Goal: Contribute content: Contribute content

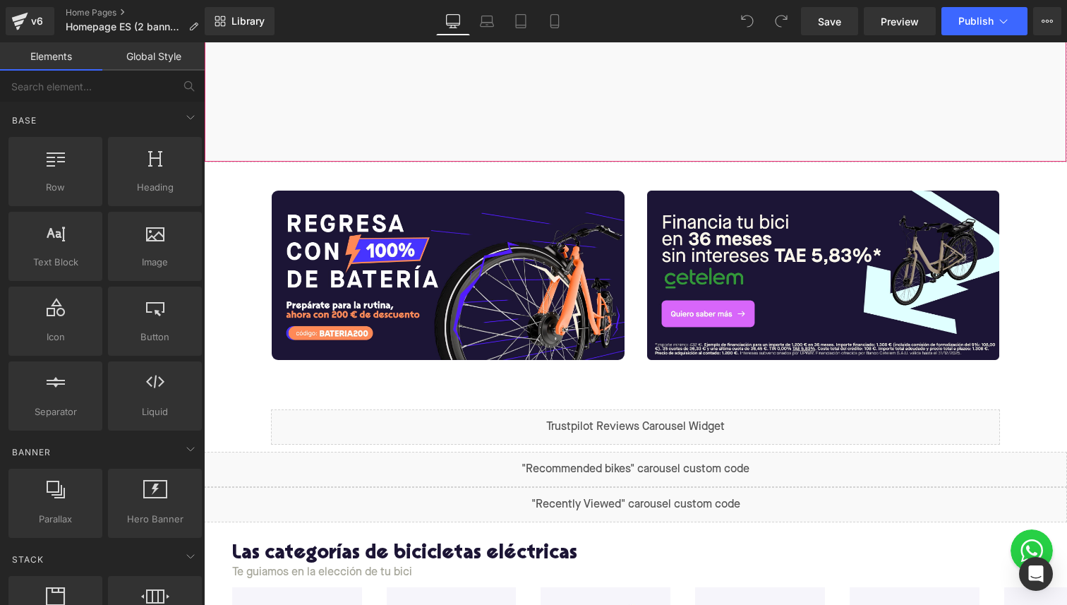
scroll to position [555, 0]
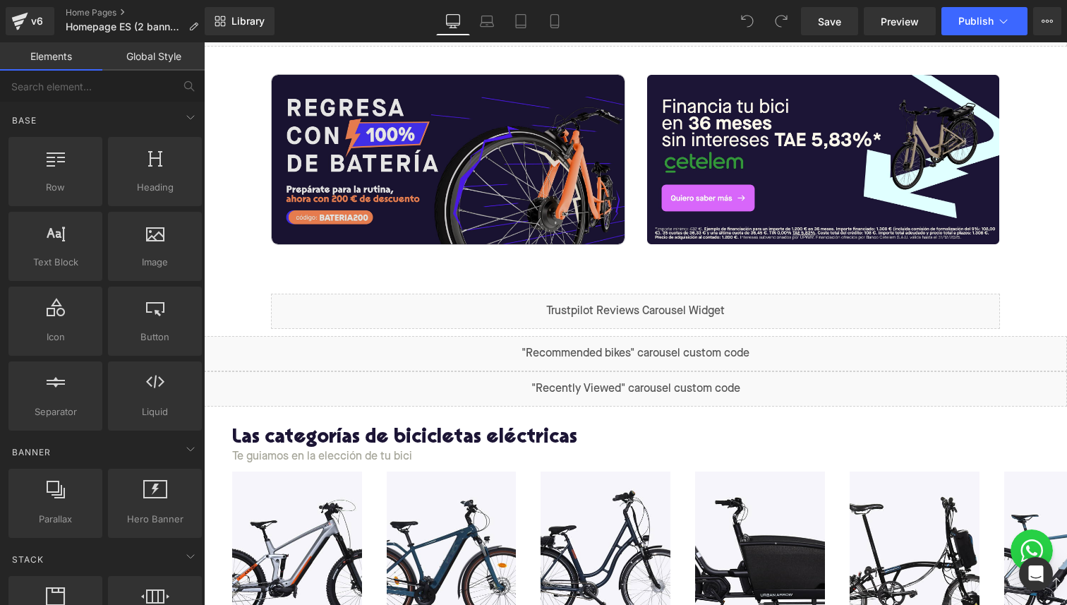
click at [382, 152] on img at bounding box center [448, 159] width 353 height 169
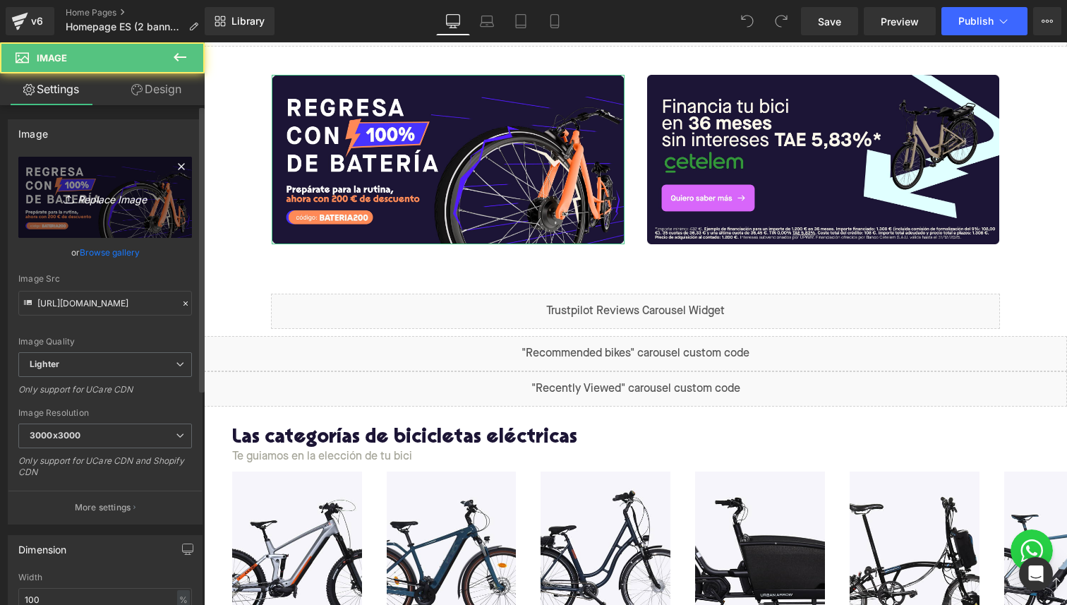
click at [79, 197] on icon "Replace Image" at bounding box center [105, 197] width 113 height 18
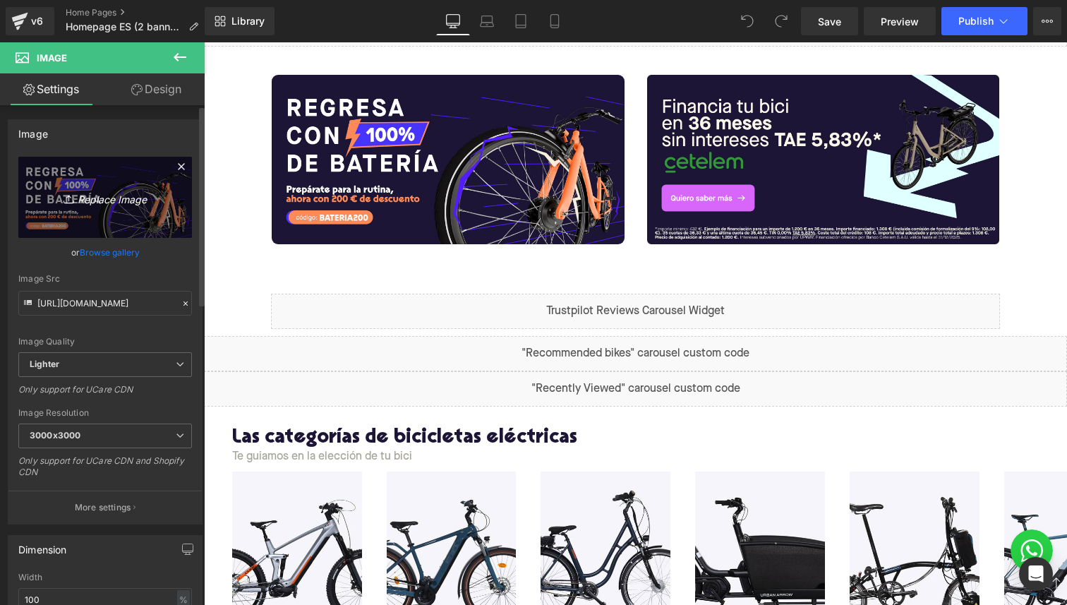
type input "C:\fakepath\Banner FSMTBTKK ES.jpg"
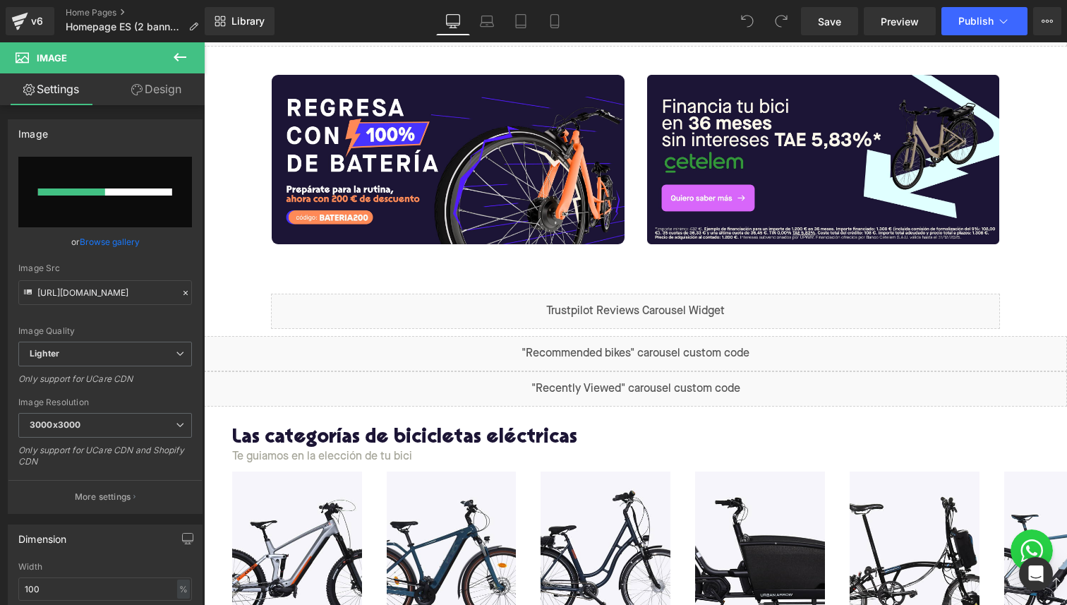
type input "[URL][DOMAIN_NAME]"
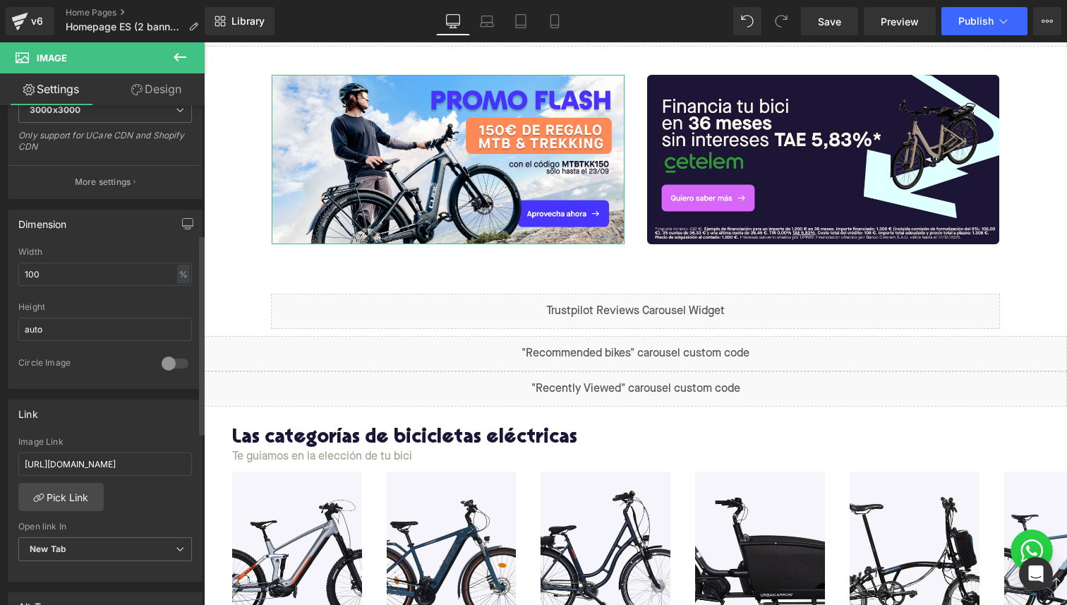
scroll to position [353, 0]
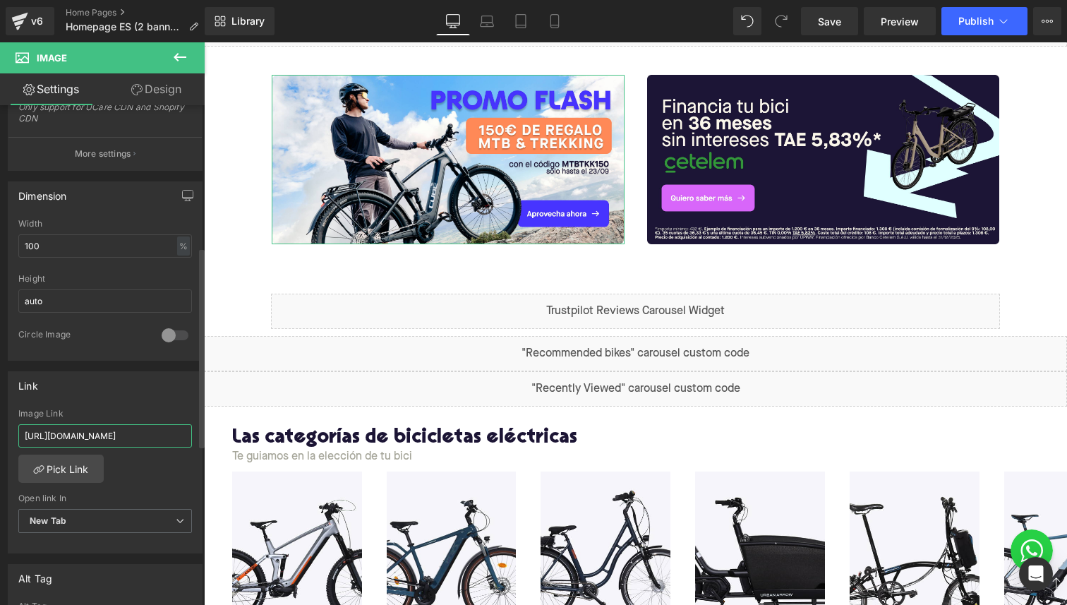
click at [59, 435] on input "[URL][DOMAIN_NAME]" at bounding box center [105, 435] width 174 height 23
paste input "[URL][DOMAIN_NAME]"
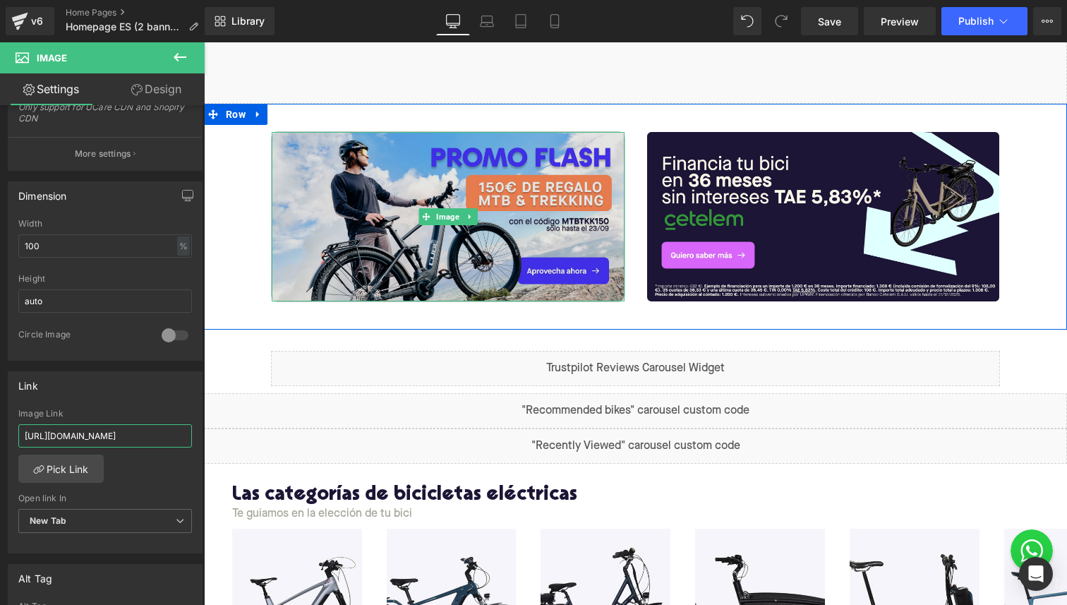
scroll to position [495, 0]
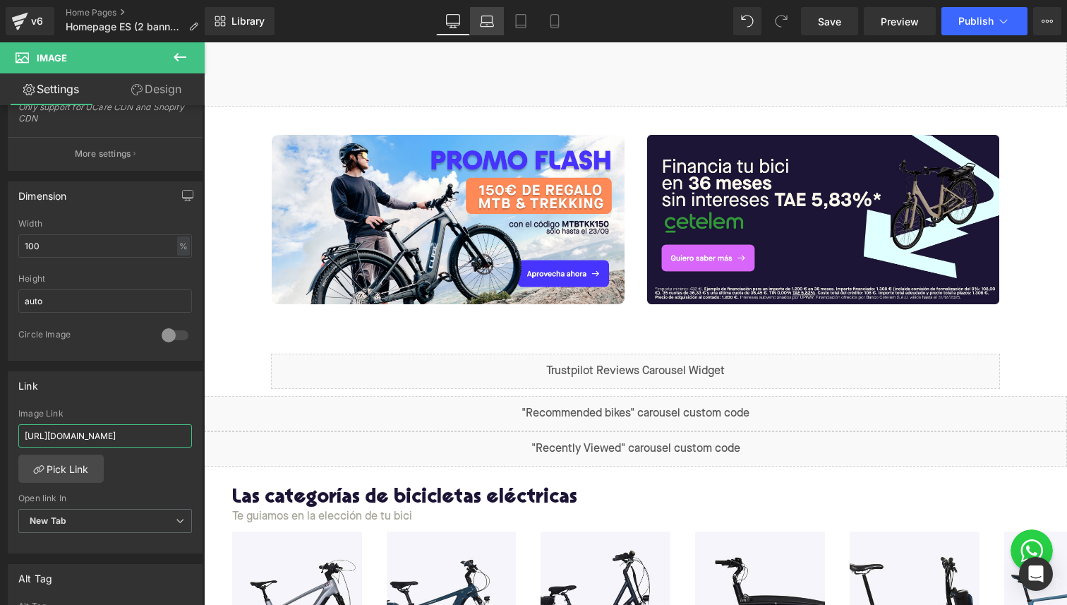
type input "[URL][DOMAIN_NAME]"
click at [480, 27] on icon at bounding box center [487, 21] width 14 height 14
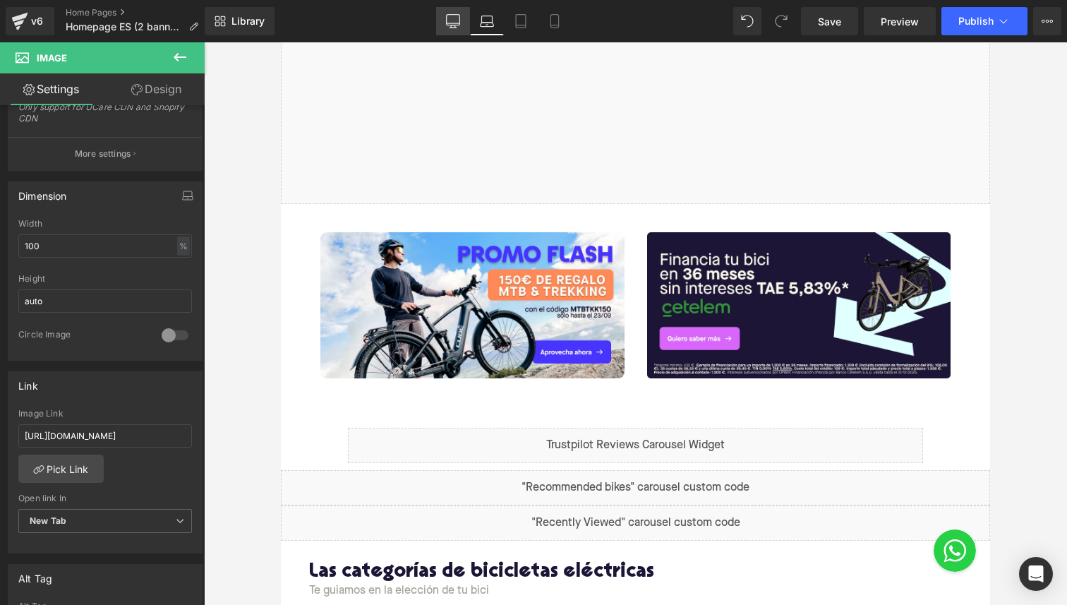
click at [445, 22] on link "Desktop" at bounding box center [453, 21] width 34 height 28
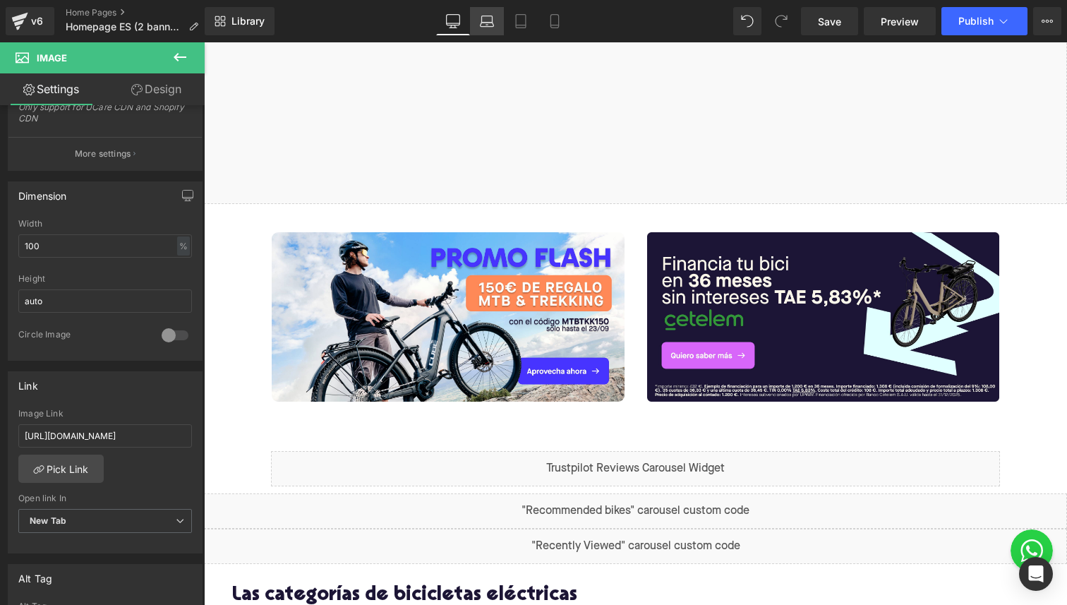
click at [483, 20] on icon at bounding box center [487, 21] width 14 height 14
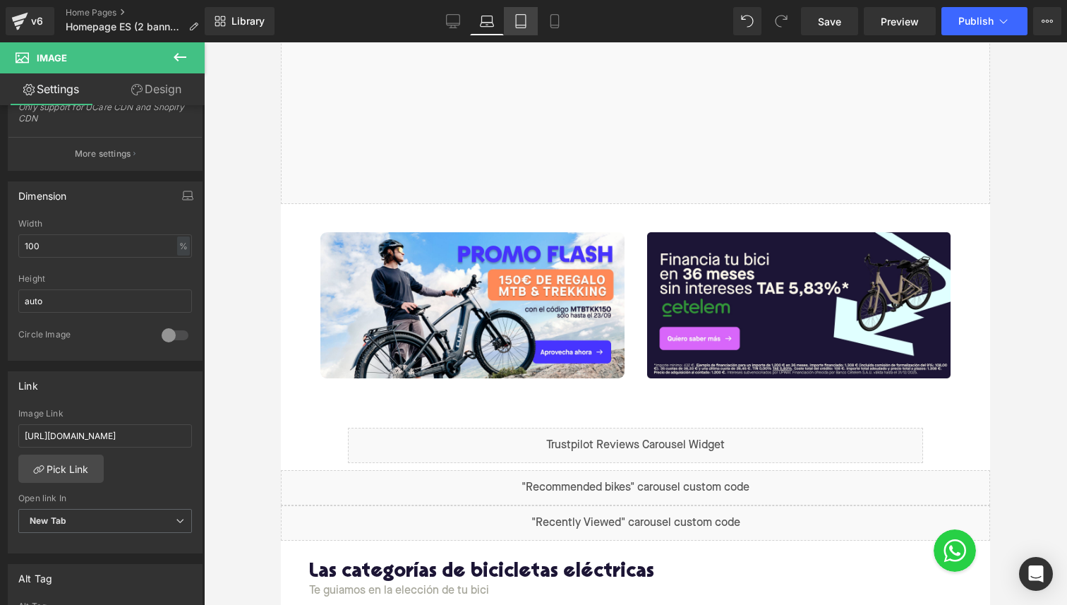
click at [512, 20] on link "Tablet" at bounding box center [521, 21] width 34 height 28
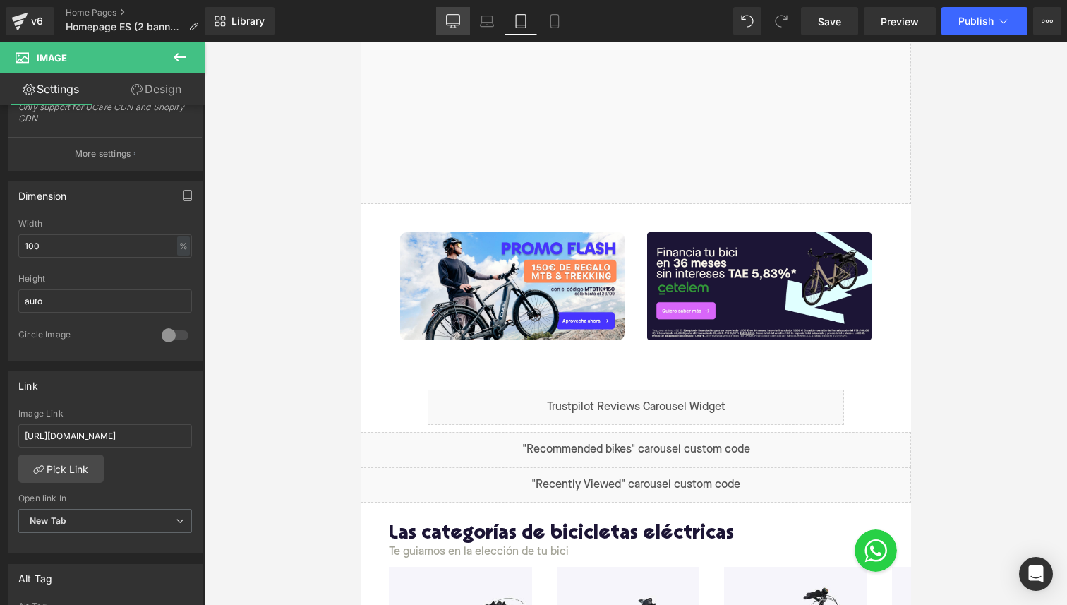
click at [462, 20] on link "Desktop" at bounding box center [453, 21] width 34 height 28
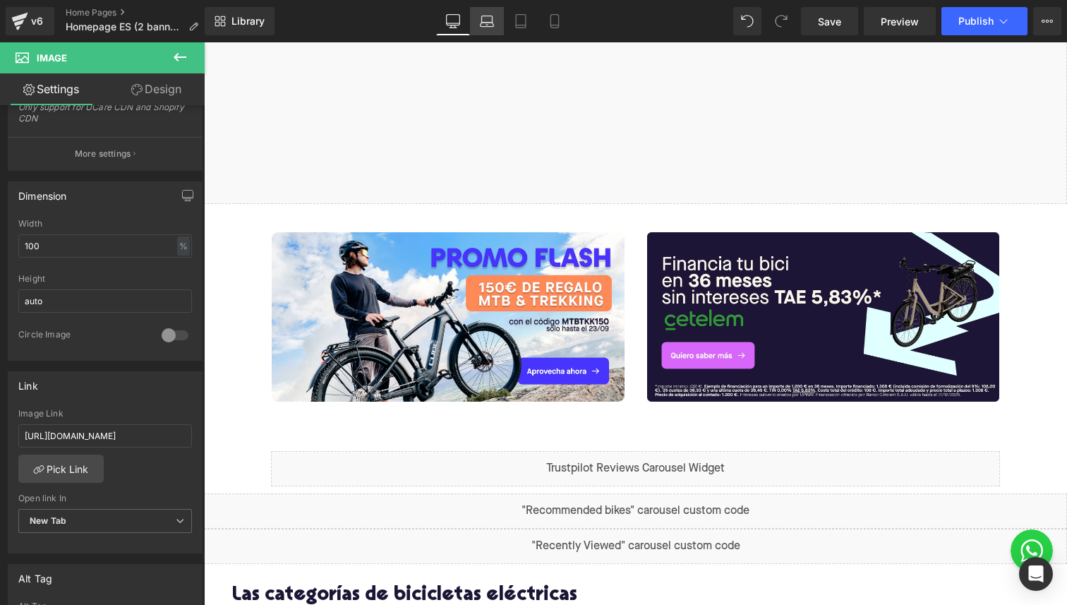
click at [485, 20] on icon at bounding box center [487, 21] width 14 height 14
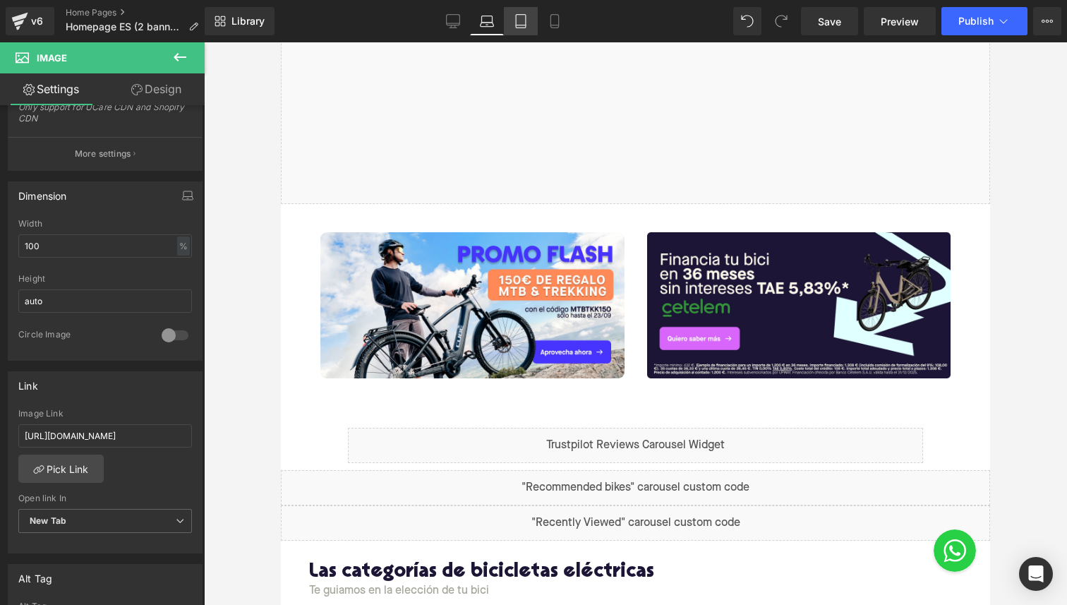
click at [515, 20] on icon at bounding box center [521, 21] width 14 height 14
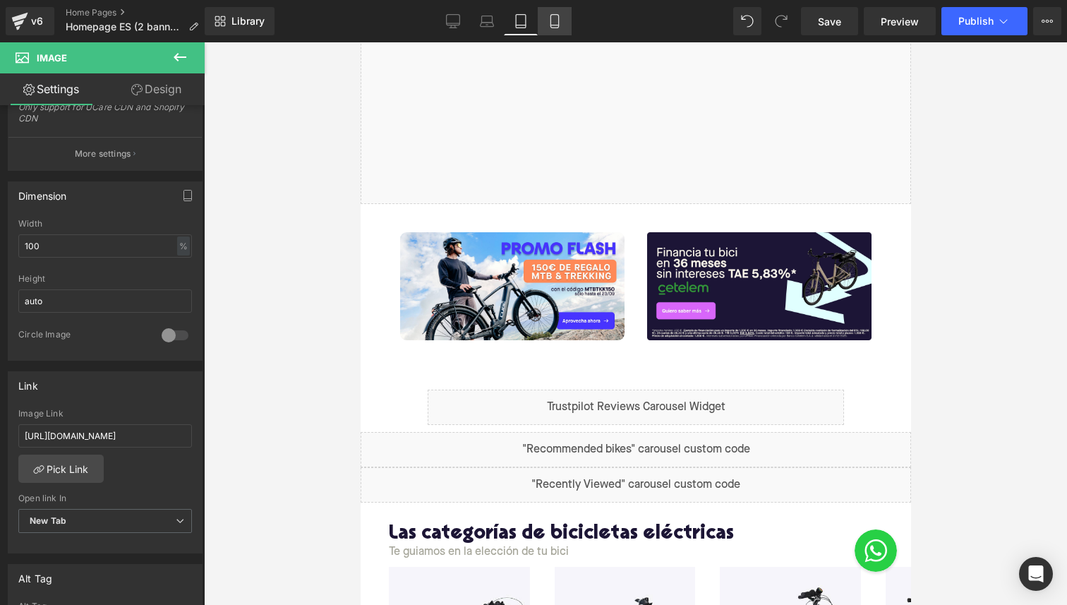
click at [560, 20] on icon at bounding box center [555, 21] width 14 height 14
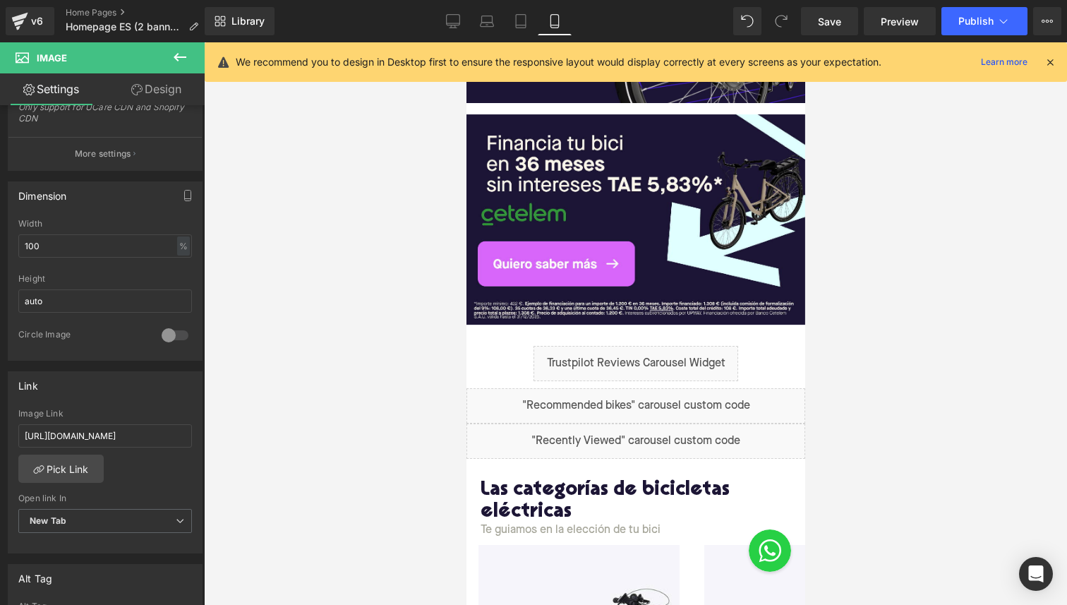
scroll to position [586, 0]
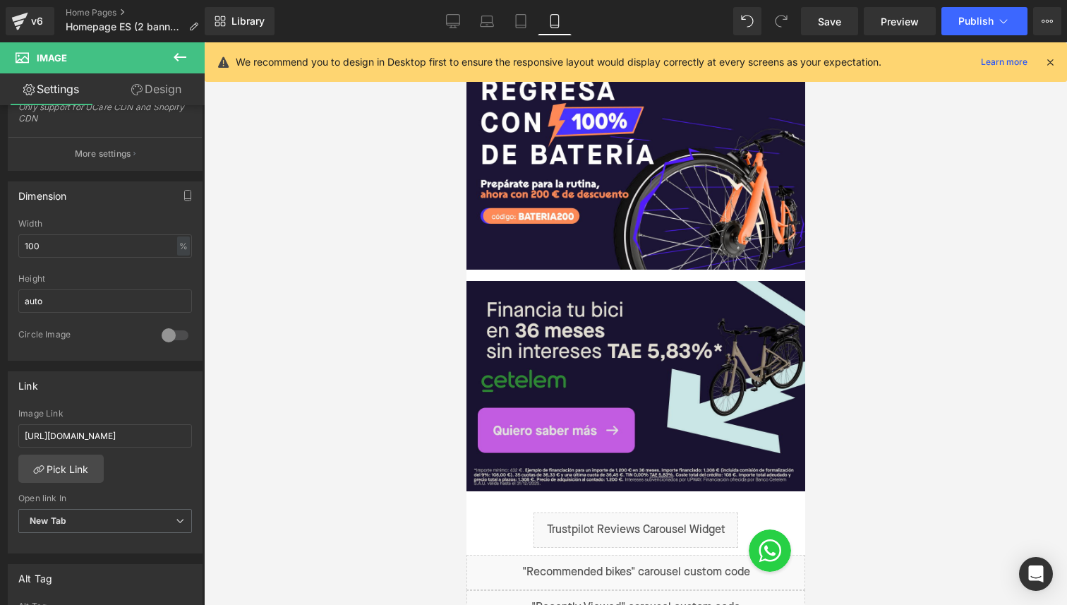
click at [629, 300] on img at bounding box center [635, 386] width 339 height 211
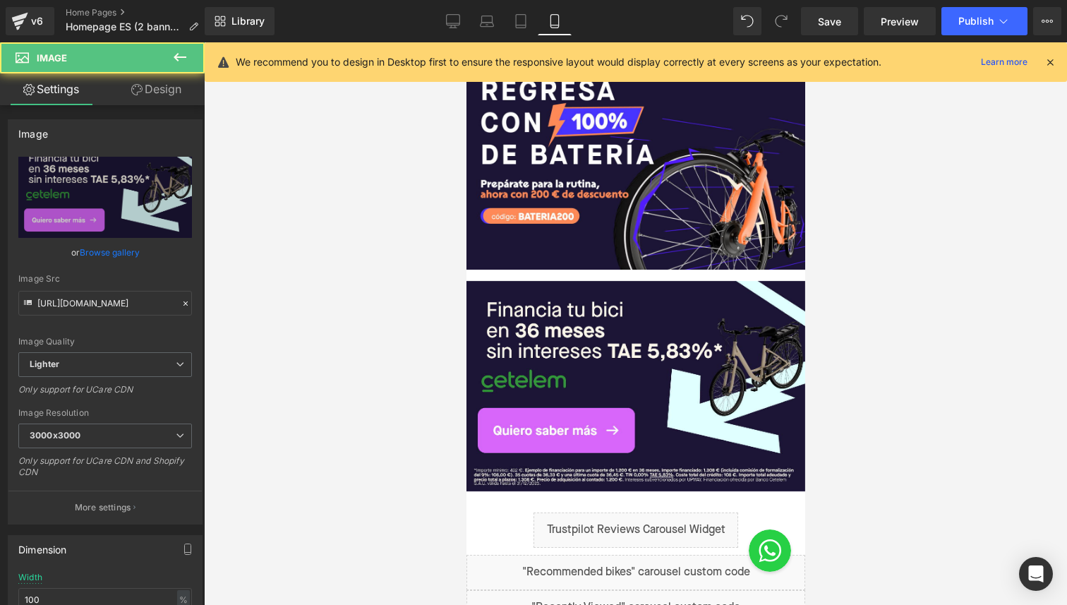
click at [609, 167] on icon at bounding box center [613, 163] width 8 height 8
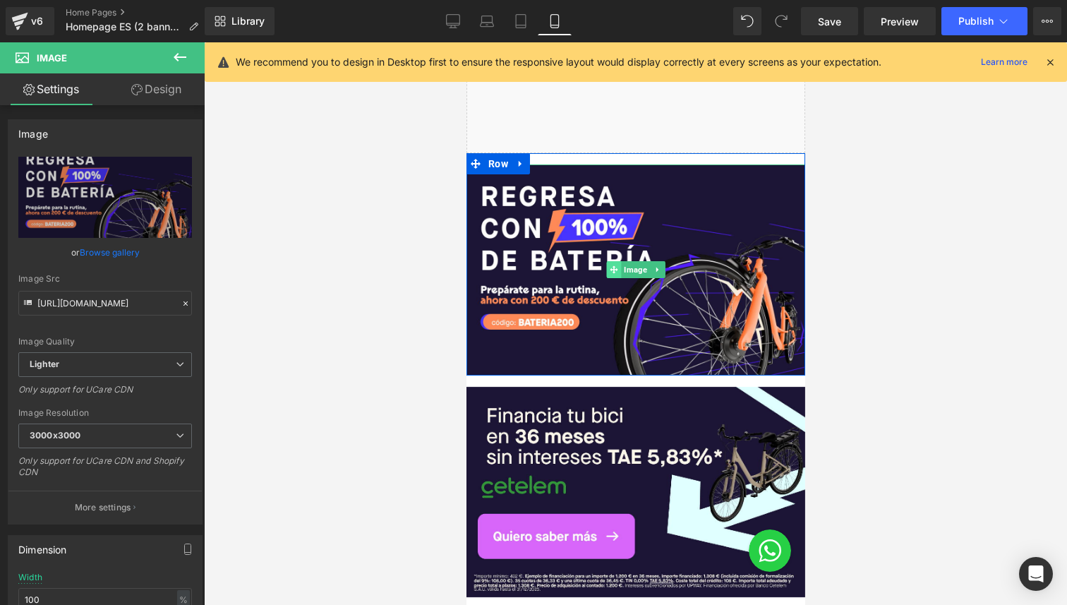
scroll to position [403, 0]
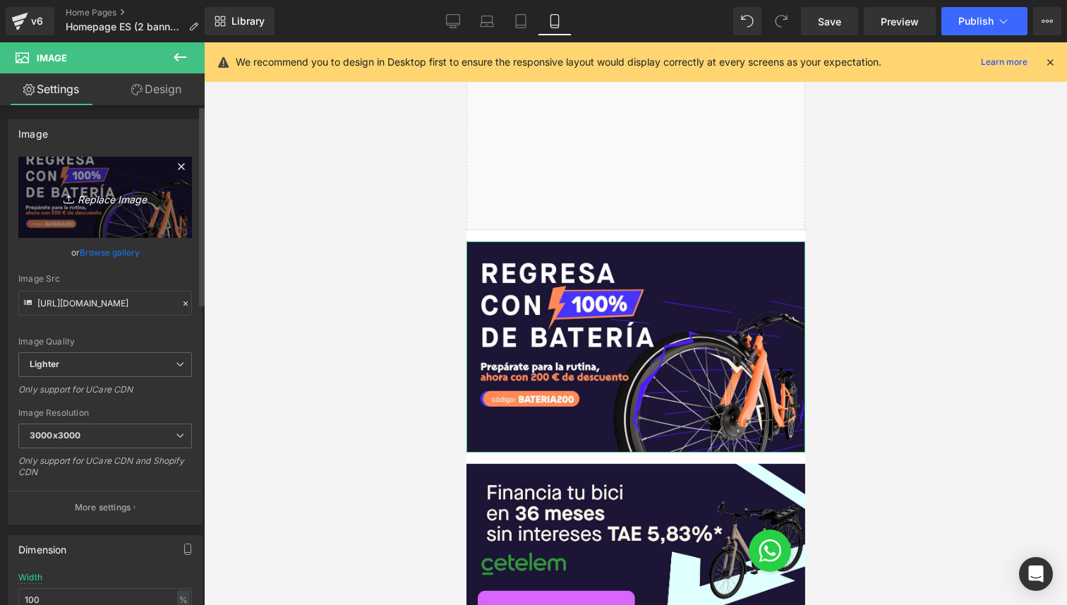
click at [117, 185] on link "Replace Image" at bounding box center [105, 197] width 174 height 81
type input "C:\fakepath\Banner FS MTBTKK mobile ES.jpg"
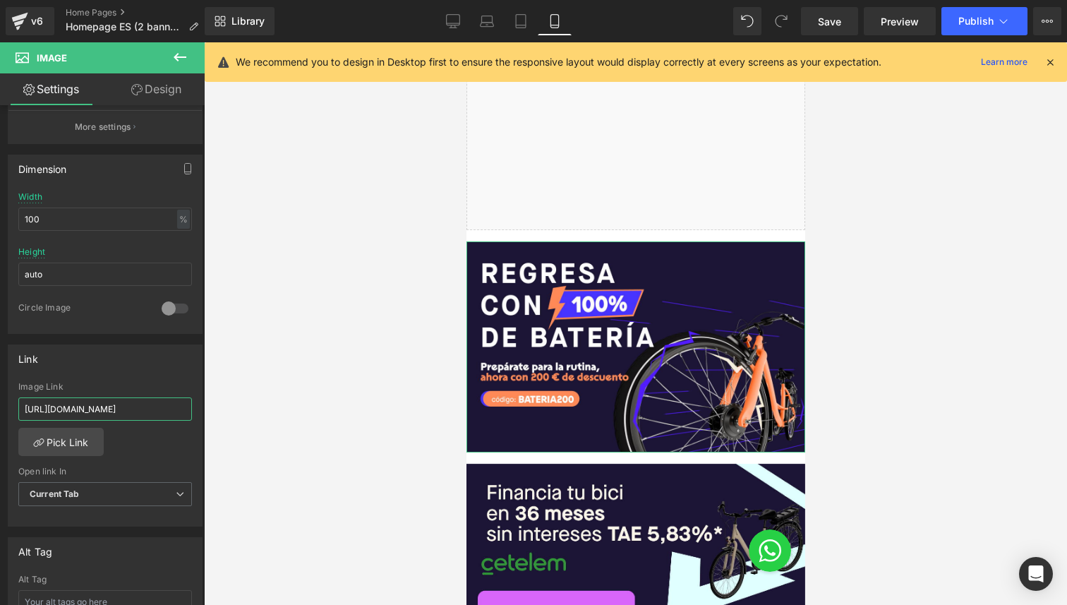
scroll to position [0, 80]
drag, startPoint x: 116, startPoint y: 410, endPoint x: 206, endPoint y: 410, distance: 90.3
click at [206, 410] on div "Image You are previewing how the will restyle your page. You can not edit Eleme…" at bounding box center [533, 314] width 1067 height 629
click at [119, 406] on input "[URL][DOMAIN_NAME]" at bounding box center [105, 408] width 174 height 23
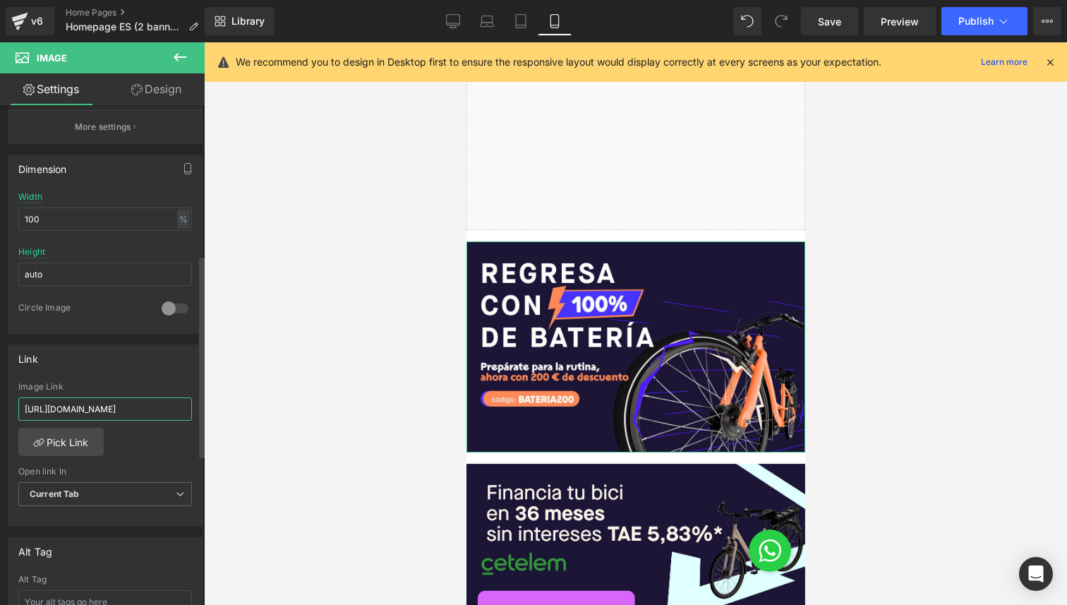
click at [119, 406] on input "[URL][DOMAIN_NAME]" at bounding box center [105, 408] width 174 height 23
paste input "[URL][DOMAIN_NAME]"
type input "[URL][DOMAIN_NAME]"
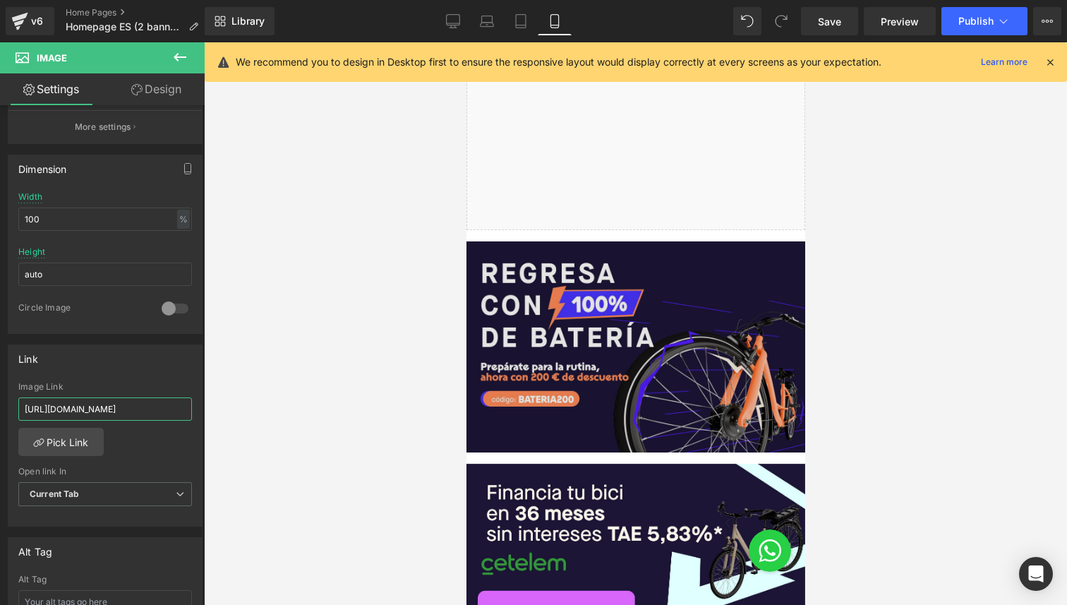
type input "[URL][DOMAIN_NAME]"
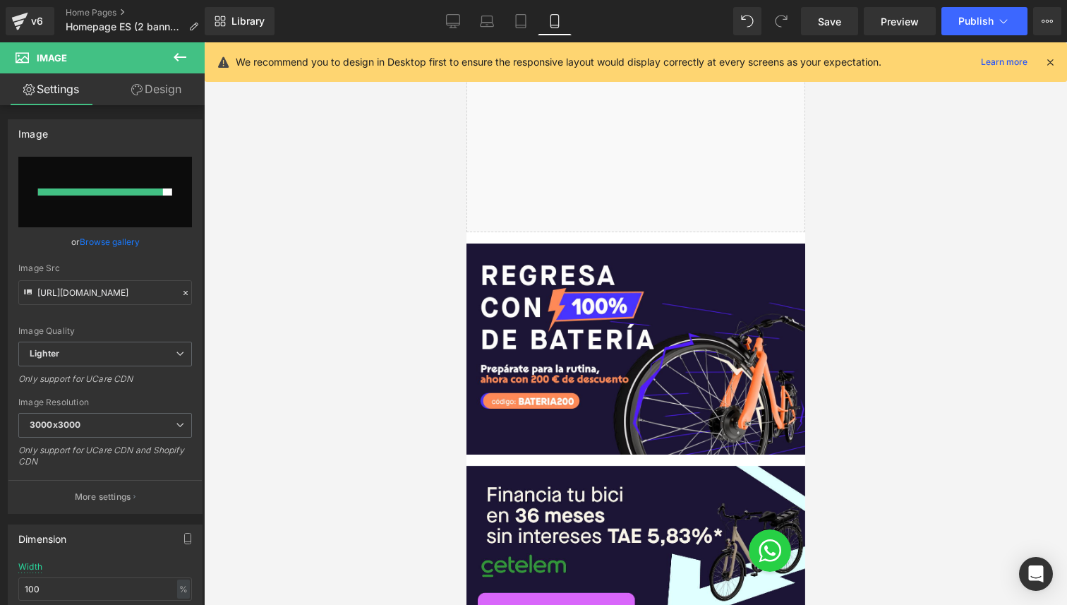
scroll to position [453, 0]
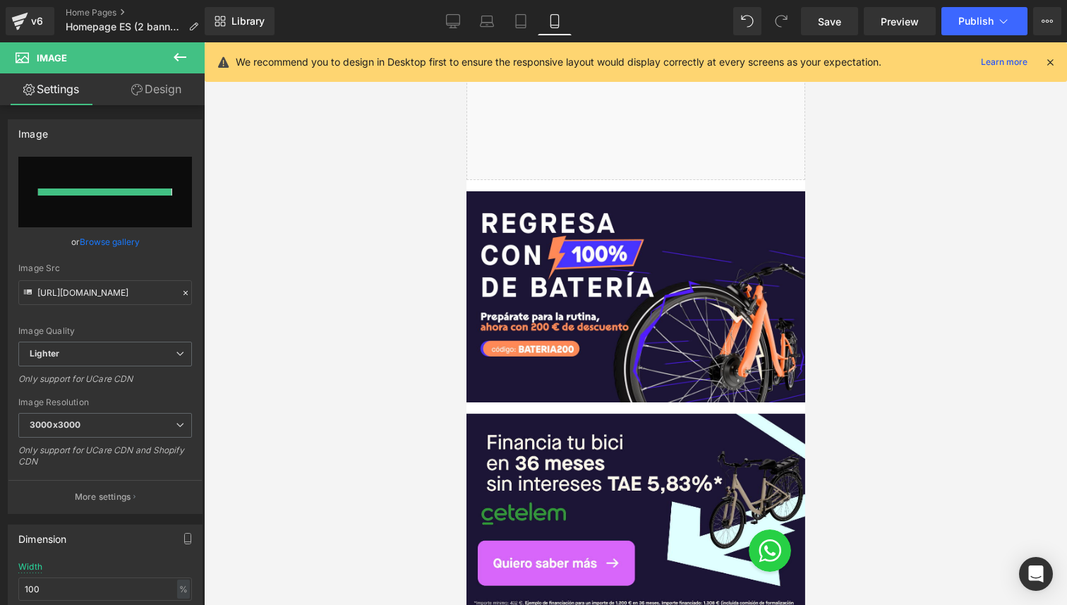
type input "[URL][DOMAIN_NAME]"
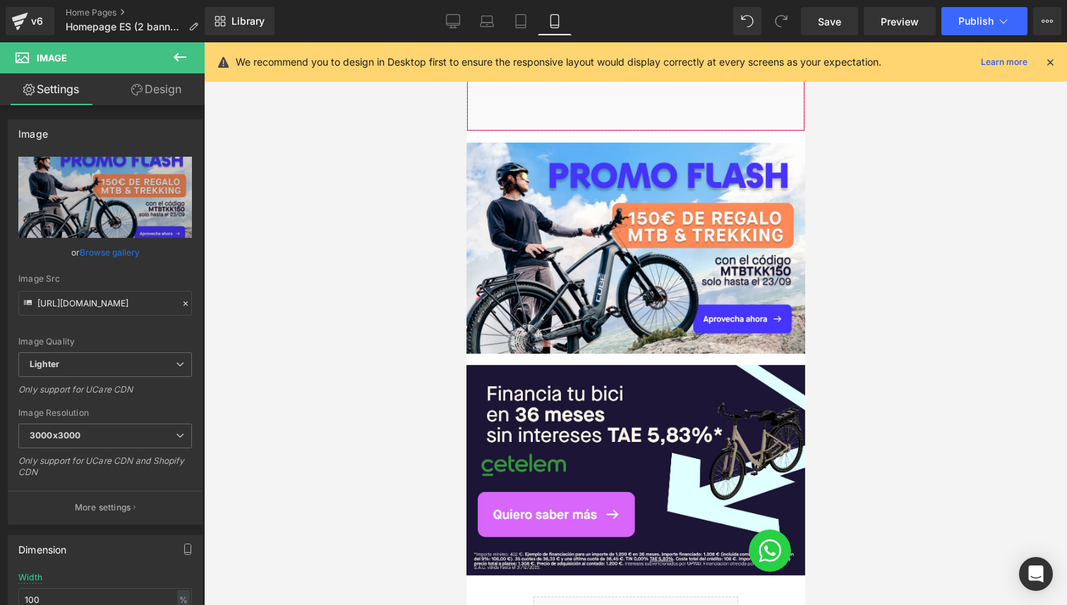
scroll to position [685, 0]
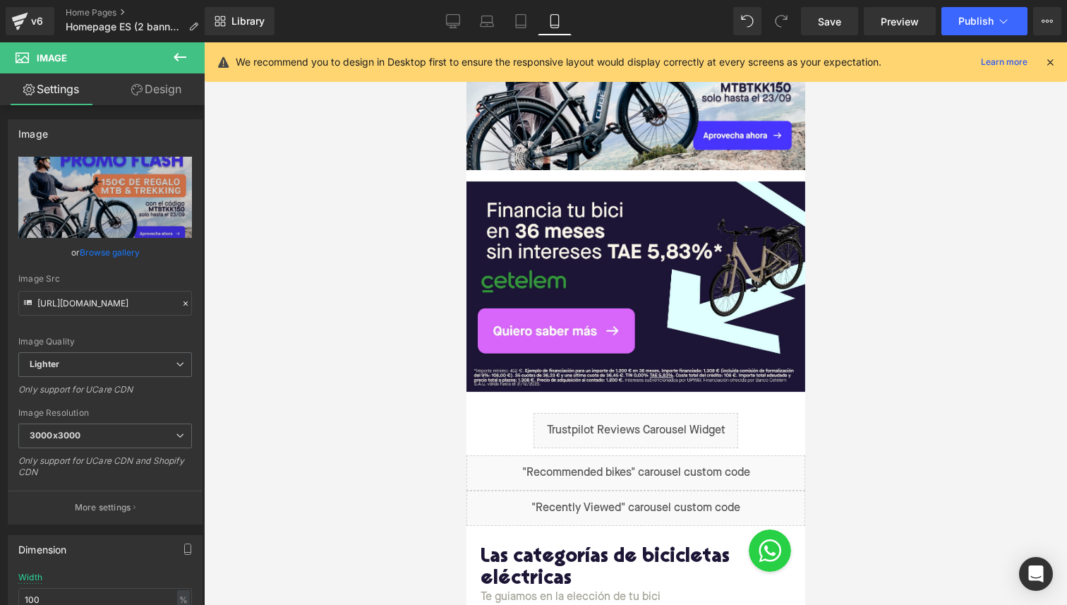
type input "[URL][DOMAIN_NAME]"
click at [454, 20] on icon at bounding box center [453, 21] width 14 height 14
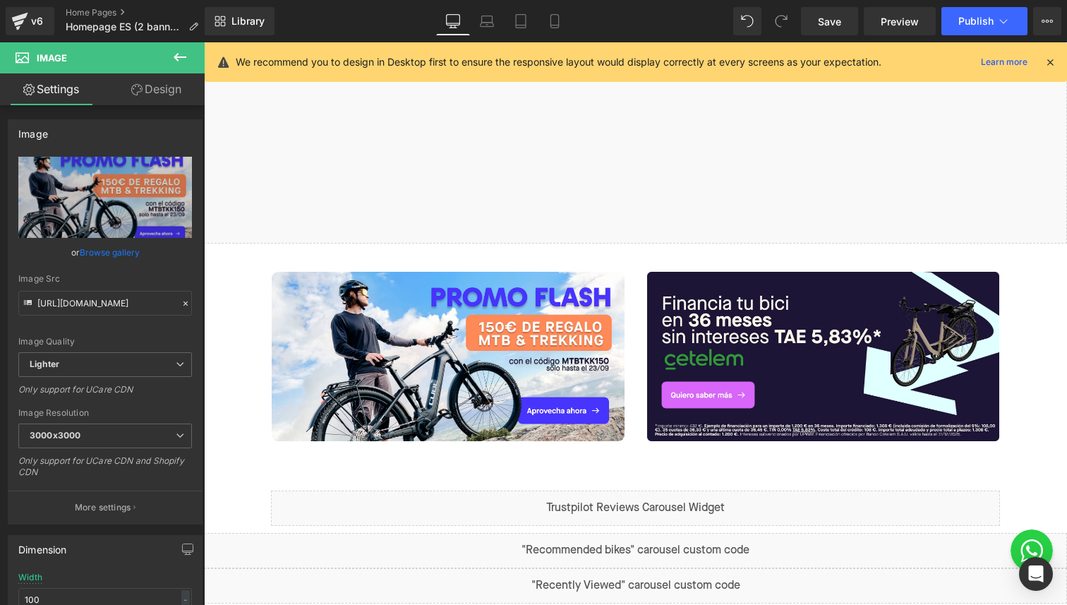
scroll to position [406, 0]
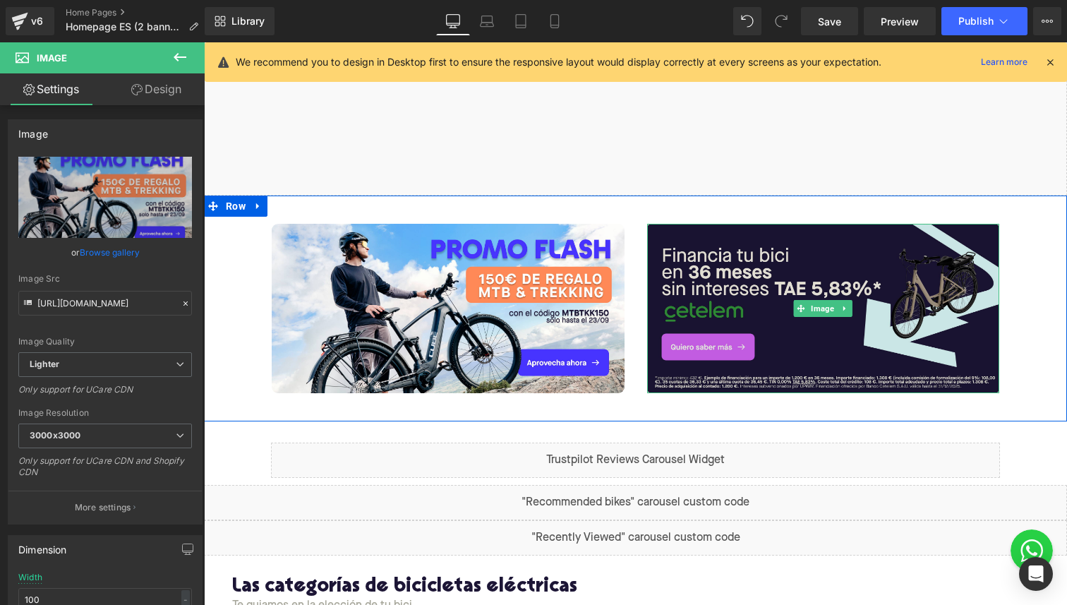
click at [752, 275] on img at bounding box center [823, 308] width 353 height 169
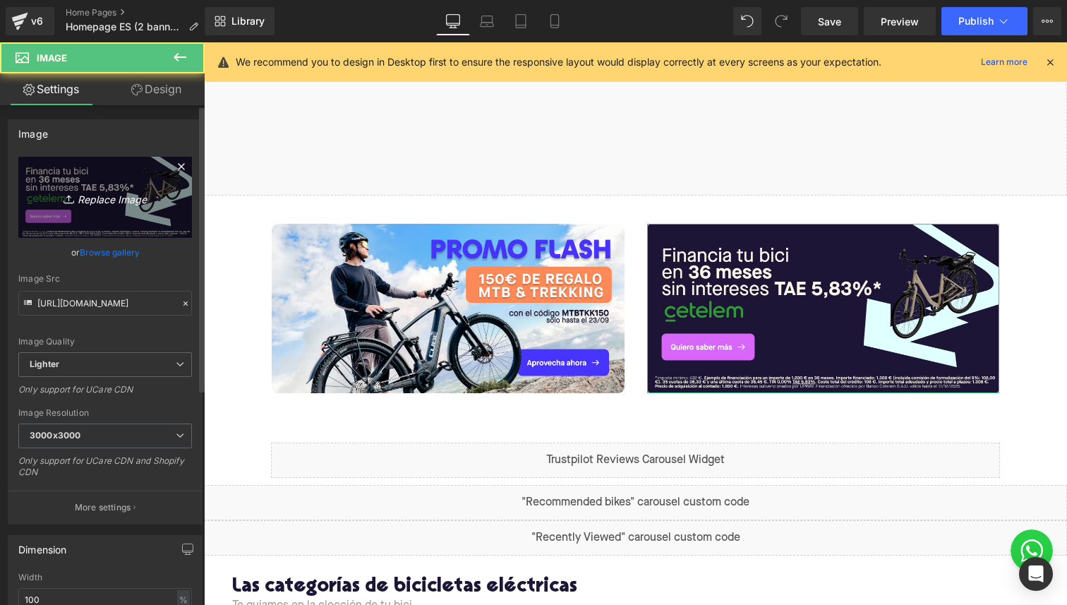
click at [95, 219] on link "Replace Image" at bounding box center [105, 197] width 174 height 81
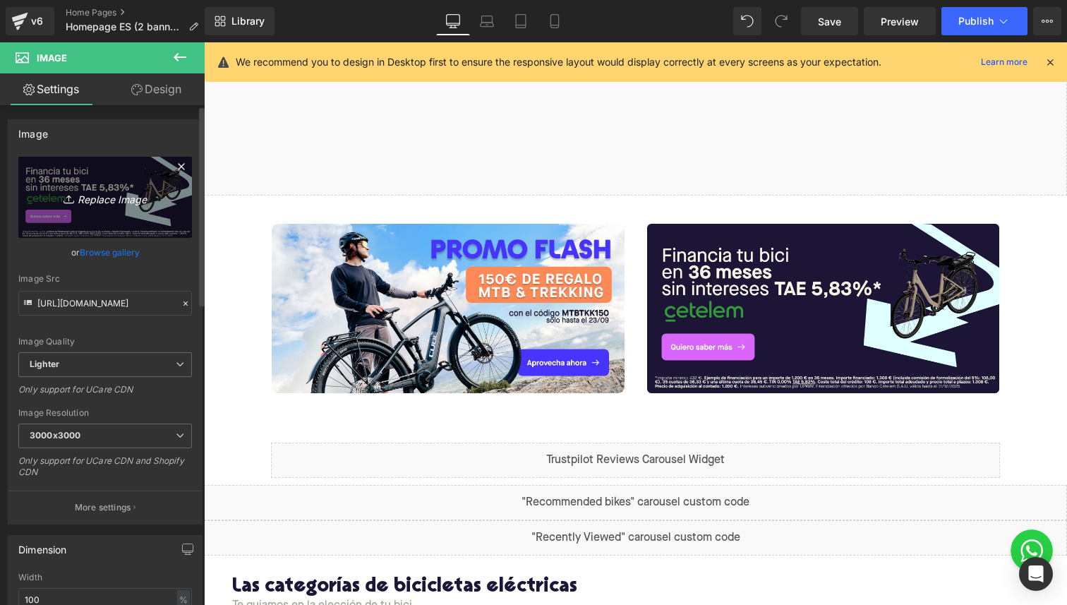
type input "C:\fakepath\Banner small financing ES.jpg"
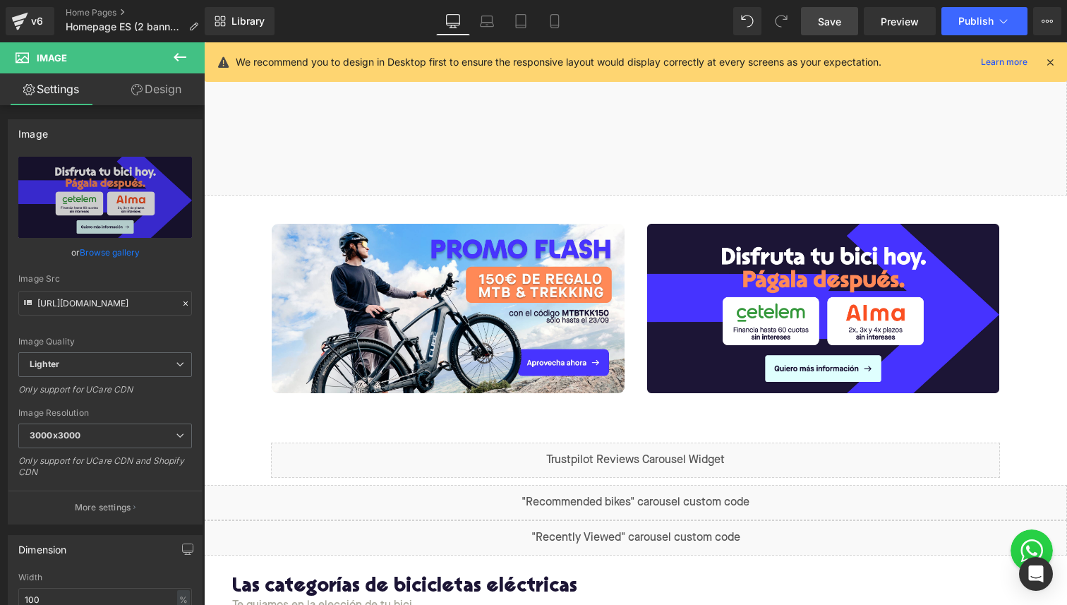
click at [832, 22] on span "Save" at bounding box center [829, 21] width 23 height 15
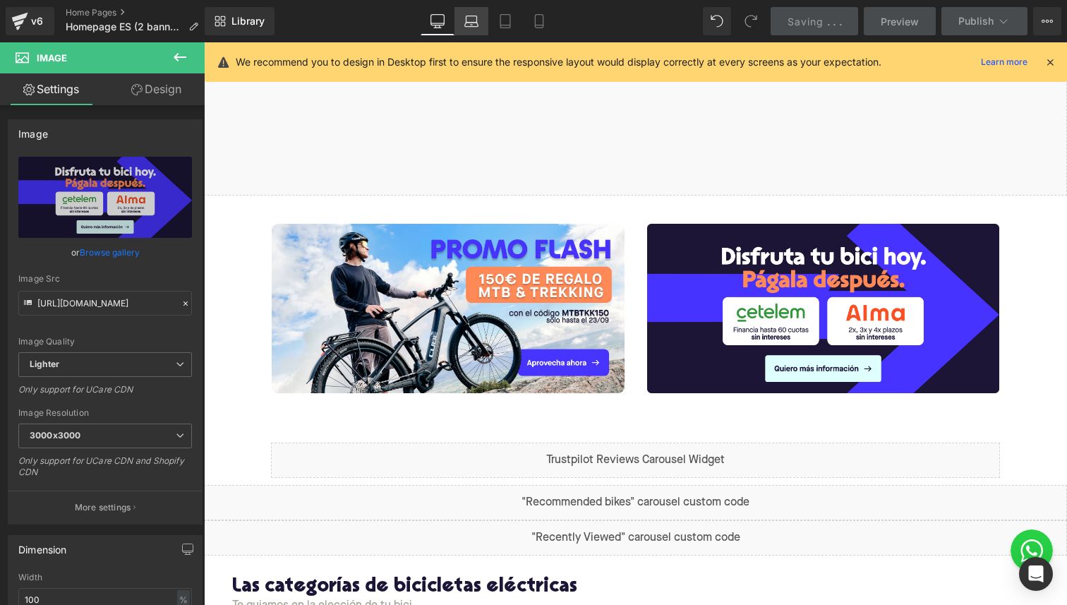
click at [476, 28] on link "Laptop" at bounding box center [471, 21] width 34 height 28
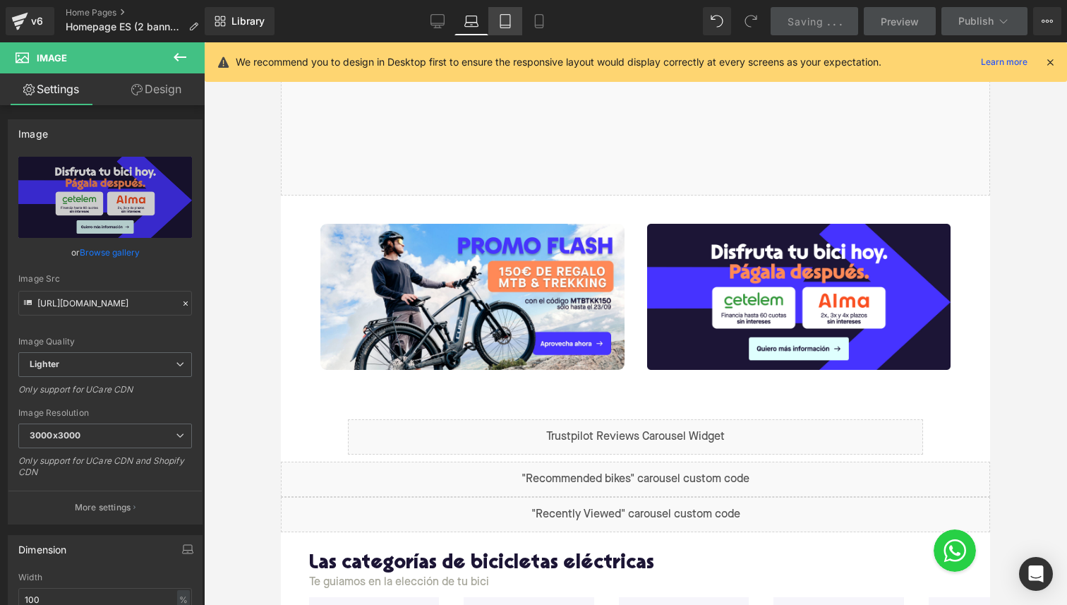
click at [512, 22] on icon at bounding box center [505, 21] width 14 height 14
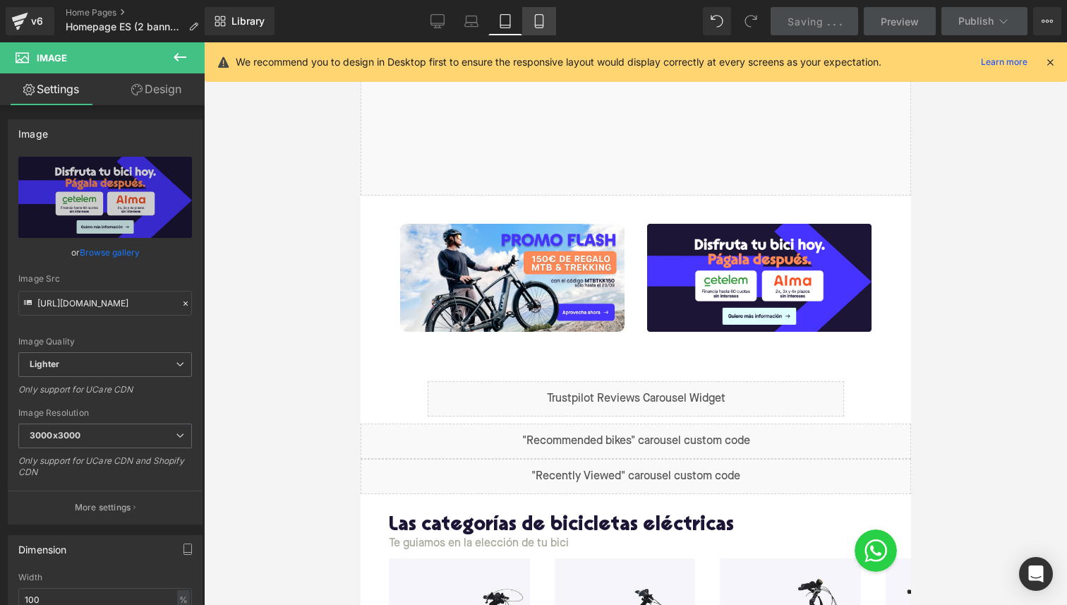
click at [531, 22] on link "Mobile" at bounding box center [539, 21] width 34 height 28
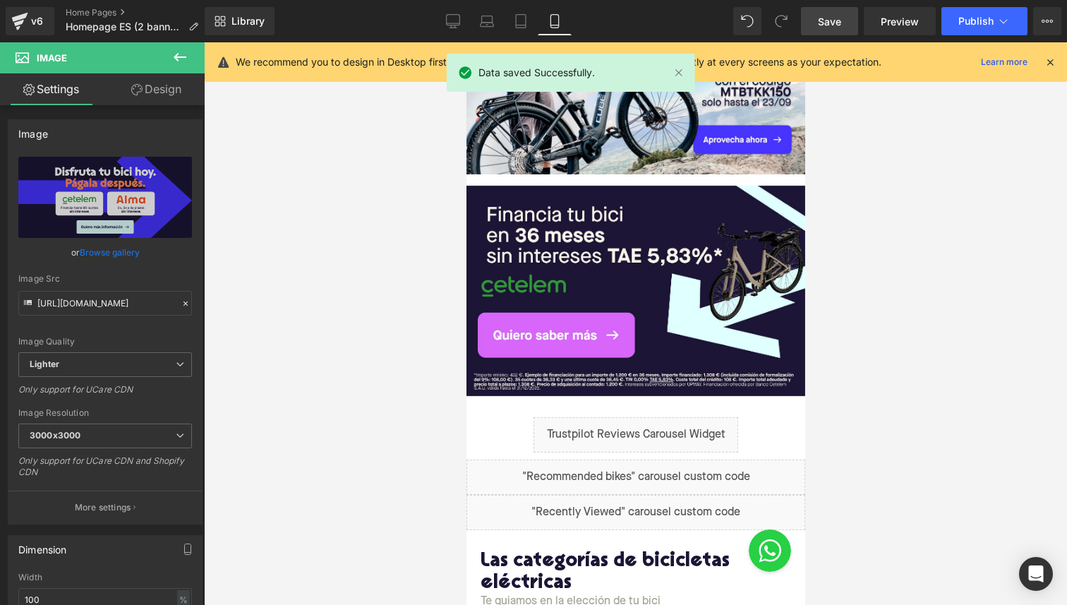
scroll to position [683, 0]
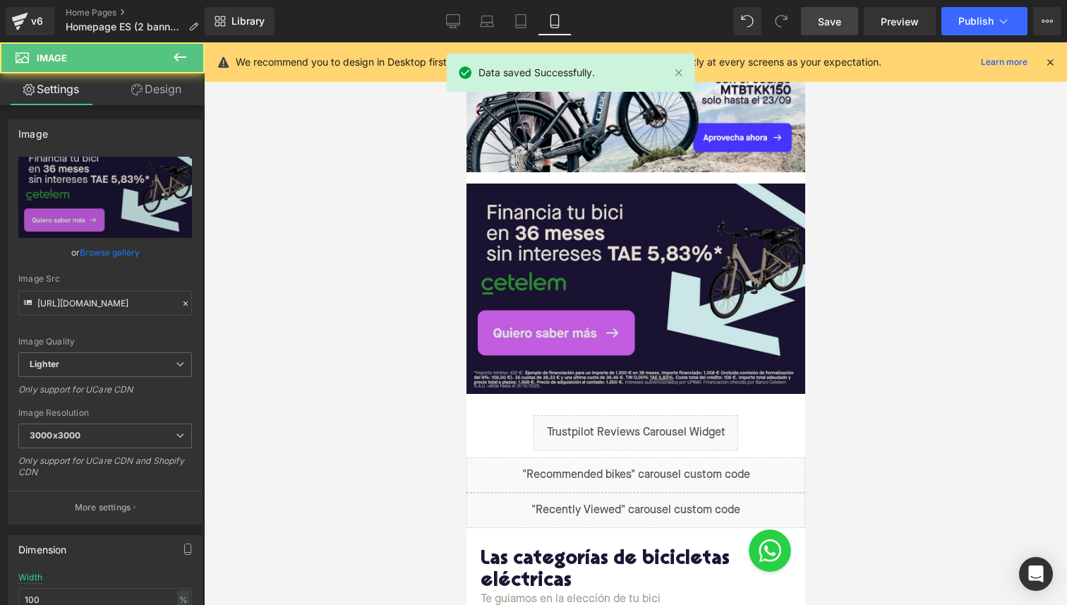
click at [630, 230] on img at bounding box center [635, 288] width 339 height 211
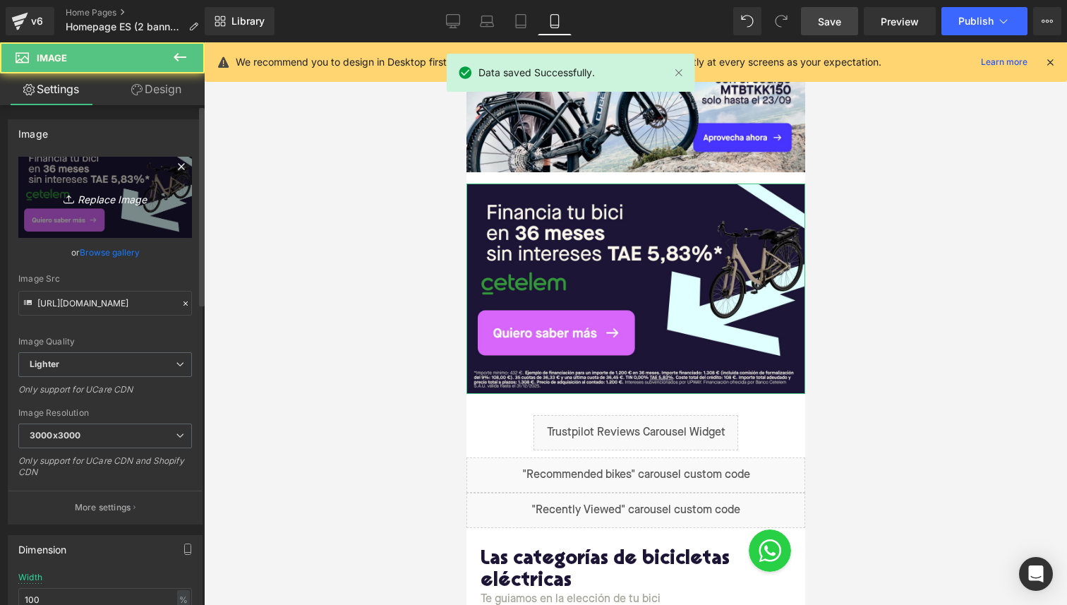
click at [109, 202] on icon "Replace Image" at bounding box center [105, 197] width 113 height 18
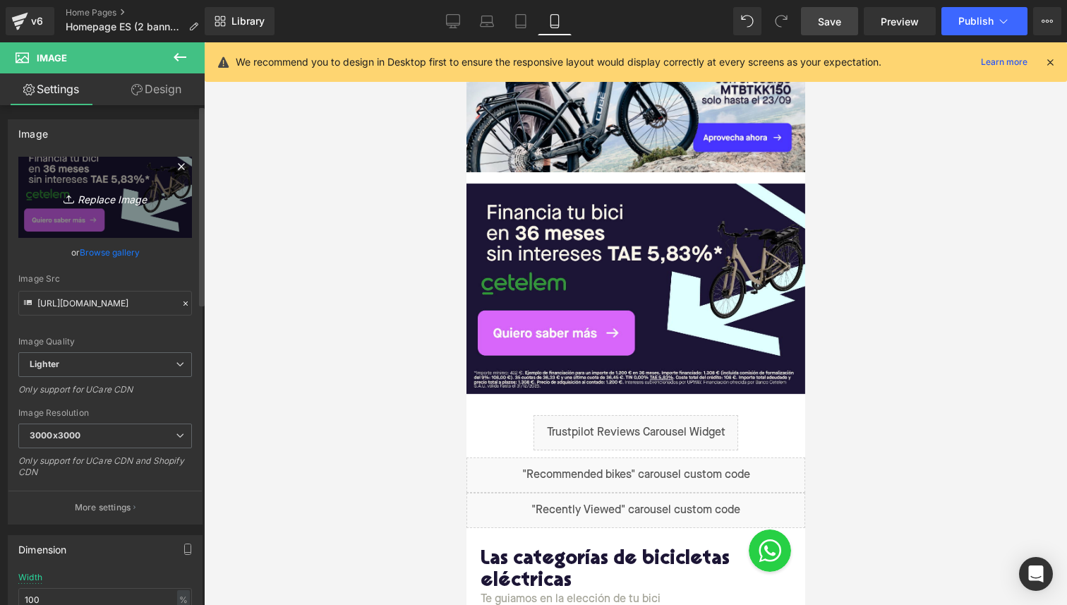
type input "C:\fakepath\moblie banner ES financing.jpg"
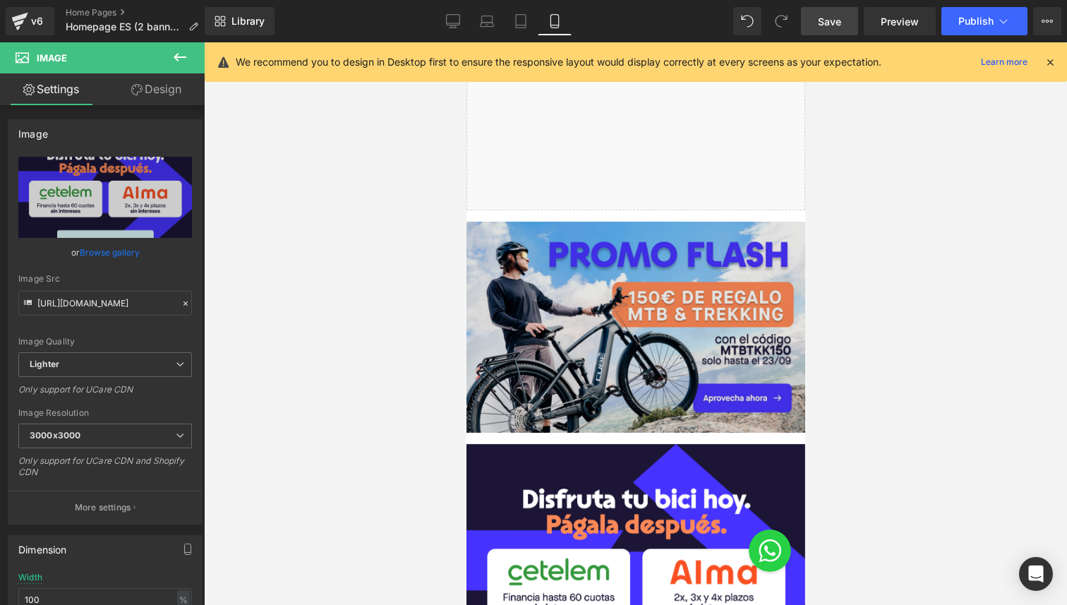
scroll to position [424, 0]
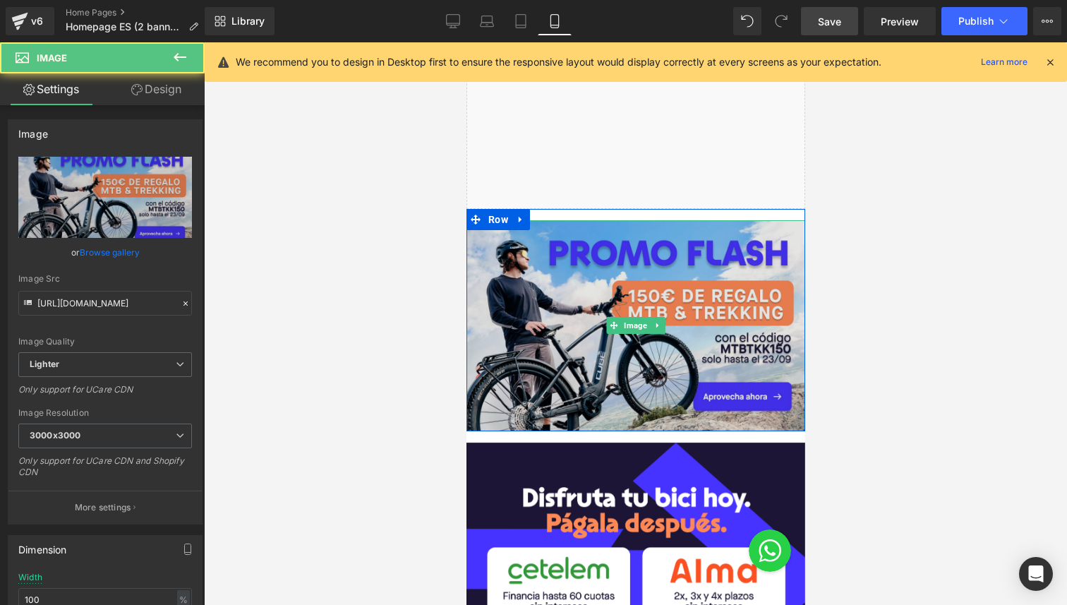
click at [630, 284] on img at bounding box center [635, 325] width 339 height 211
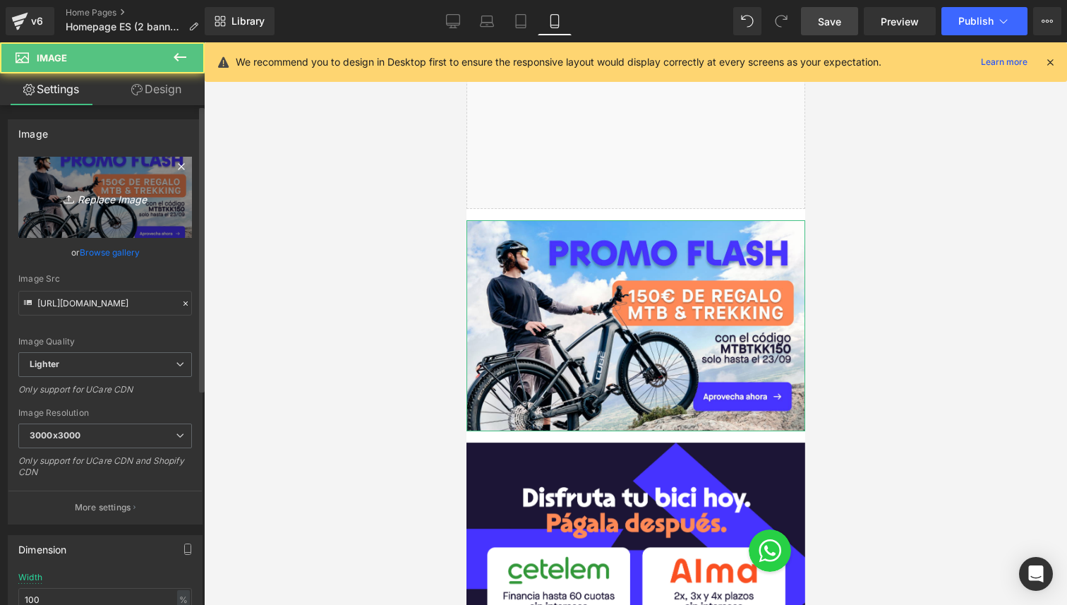
click at [96, 188] on icon "Replace Image" at bounding box center [105, 197] width 113 height 18
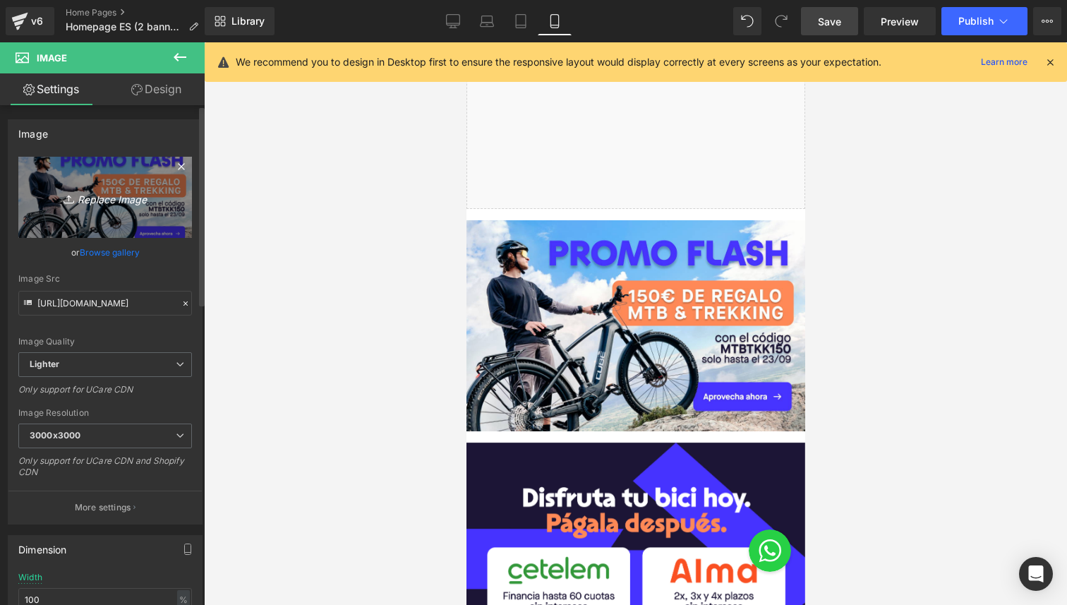
type input "C:\fakepath\Banner FS MTBTKK mobile ES.jpg"
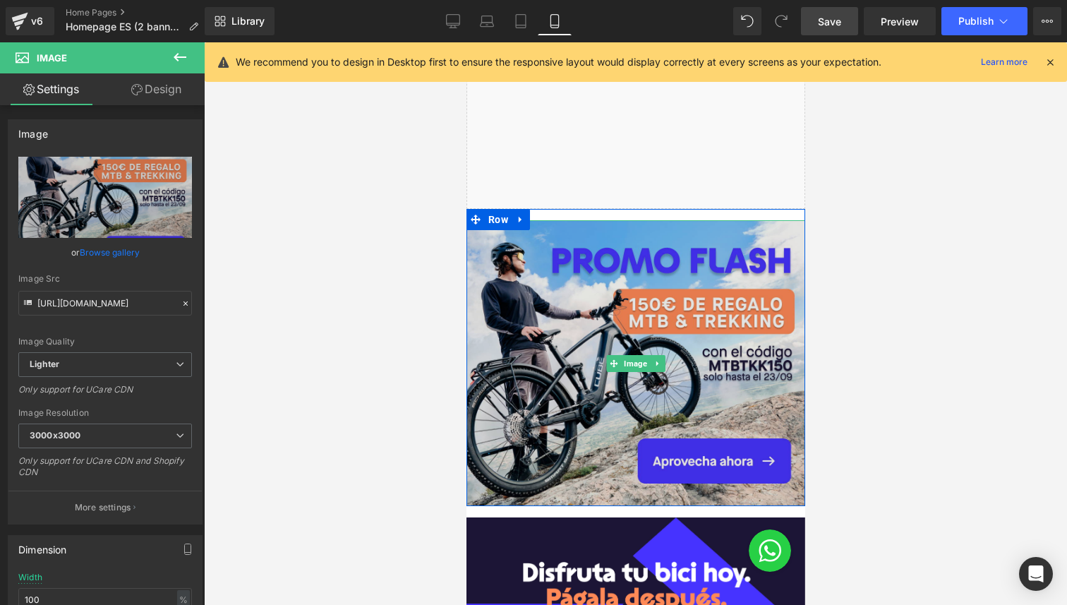
click at [718, 356] on img at bounding box center [635, 363] width 339 height 286
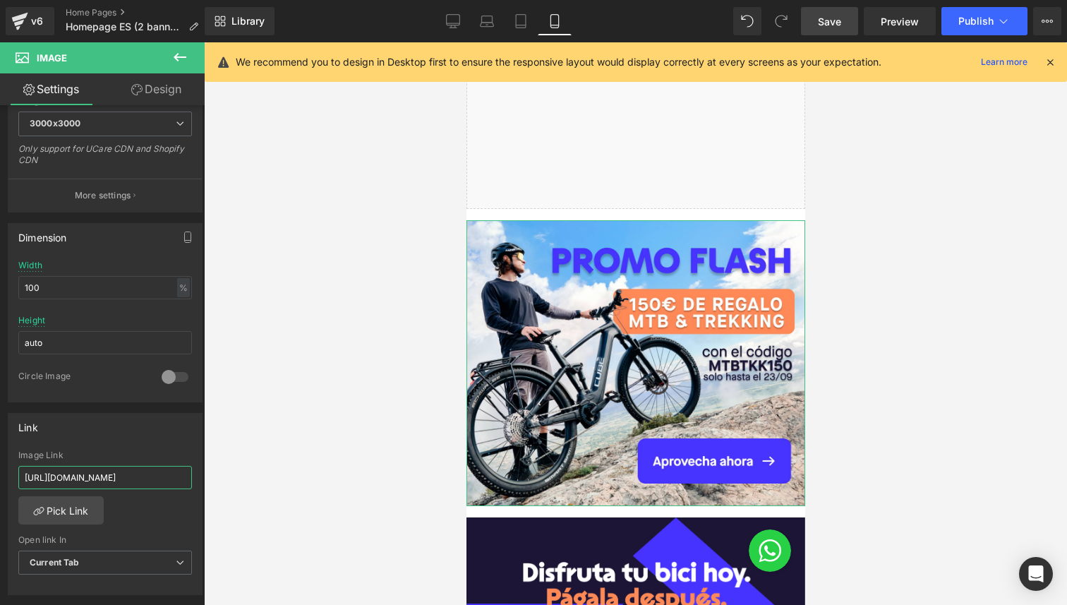
scroll to position [0, 361]
drag, startPoint x: 121, startPoint y: 473, endPoint x: 289, endPoint y: 473, distance: 167.9
click at [289, 473] on div "Image You are previewing how the will restyle your page. You can not edit Eleme…" at bounding box center [533, 314] width 1067 height 629
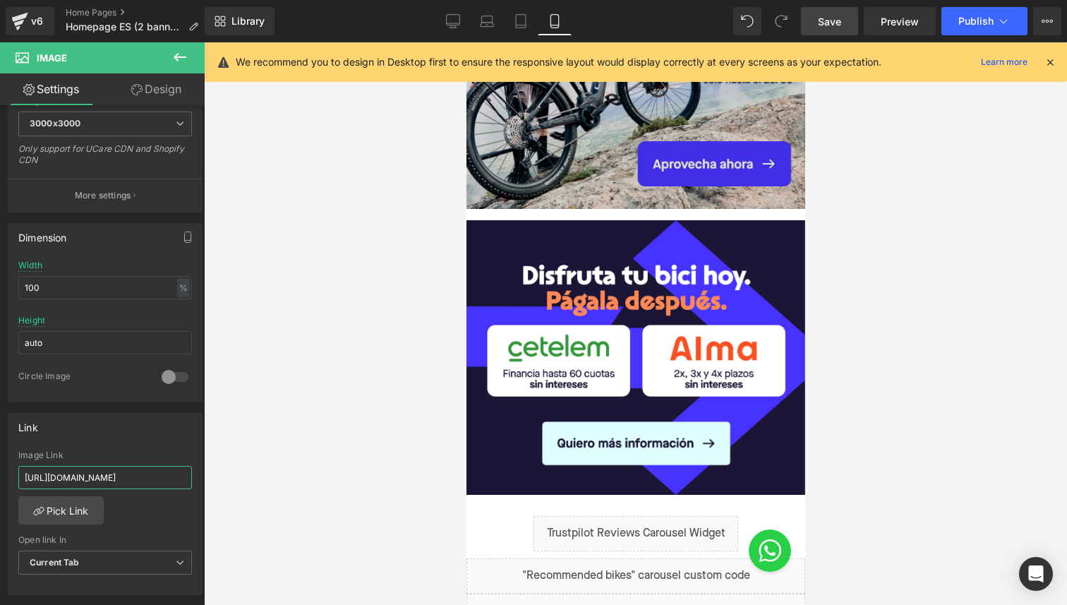
scroll to position [691, 0]
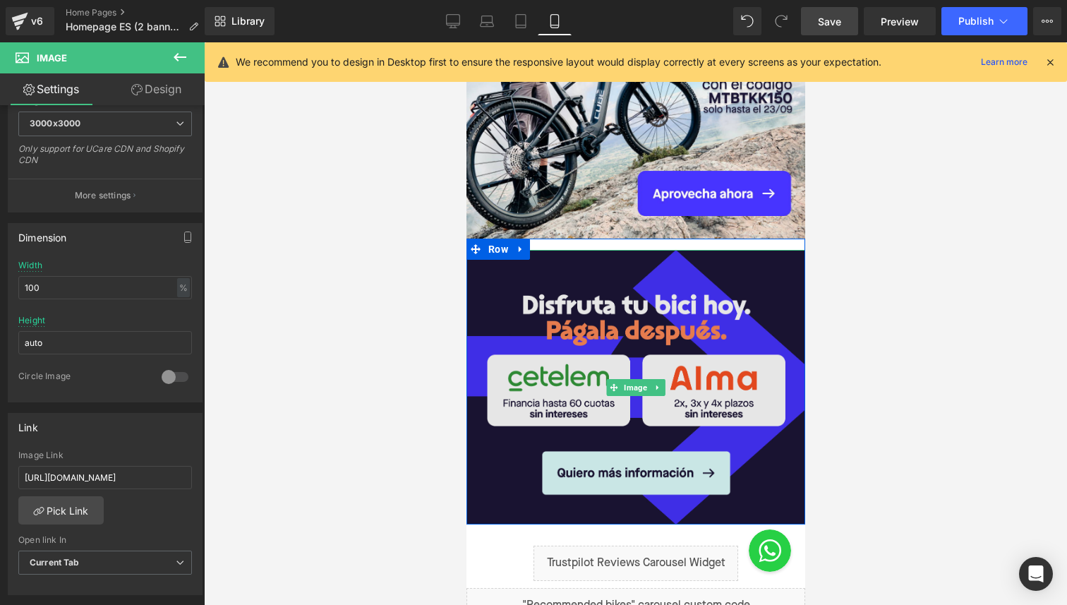
click at [572, 377] on img at bounding box center [635, 387] width 339 height 274
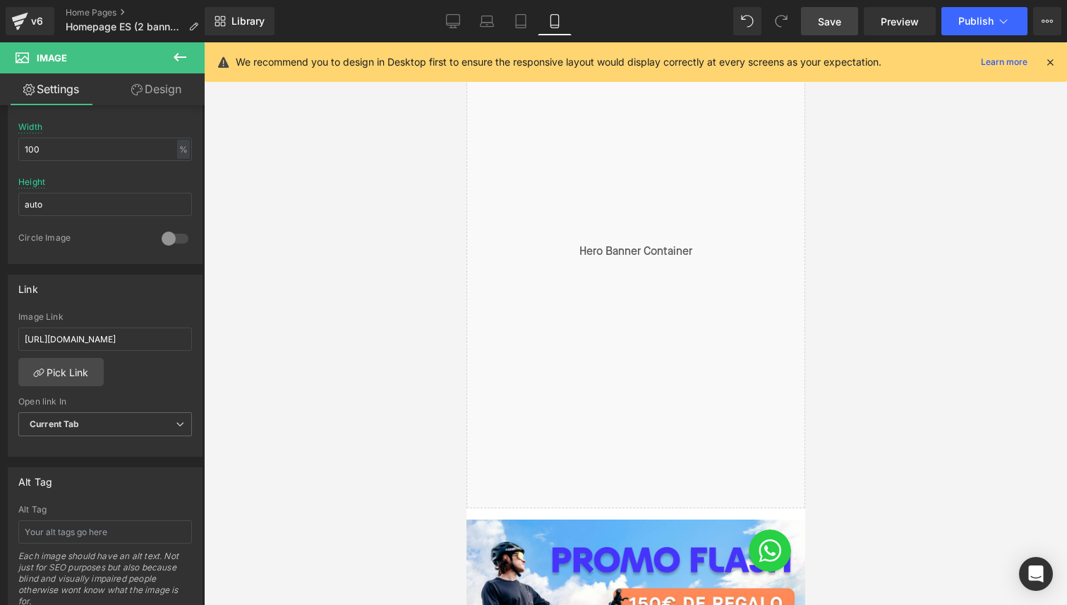
scroll to position [0, 0]
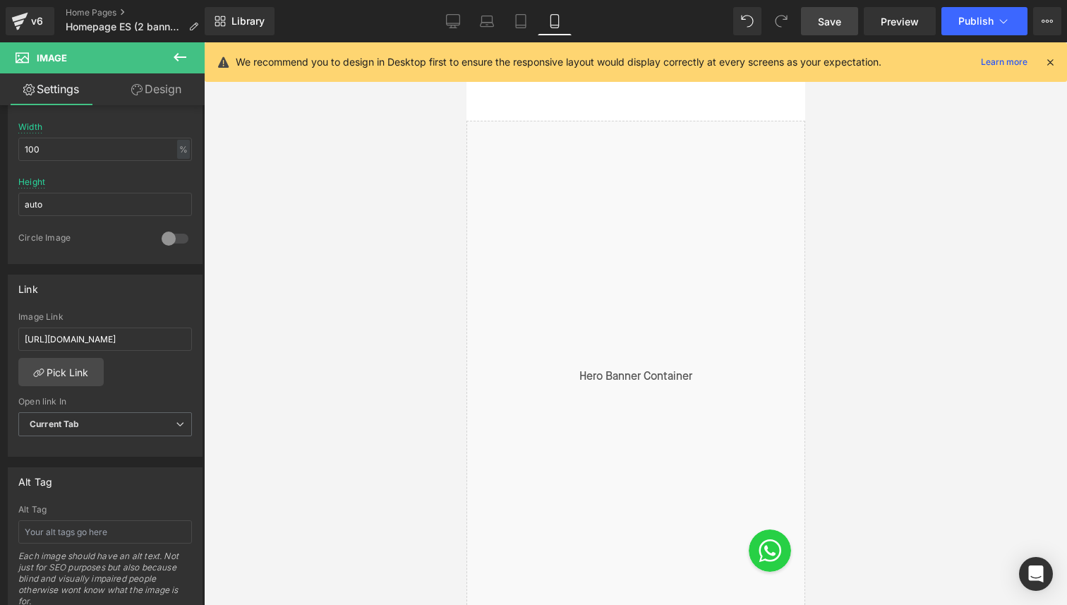
click at [826, 31] on link "Save" at bounding box center [829, 21] width 57 height 28
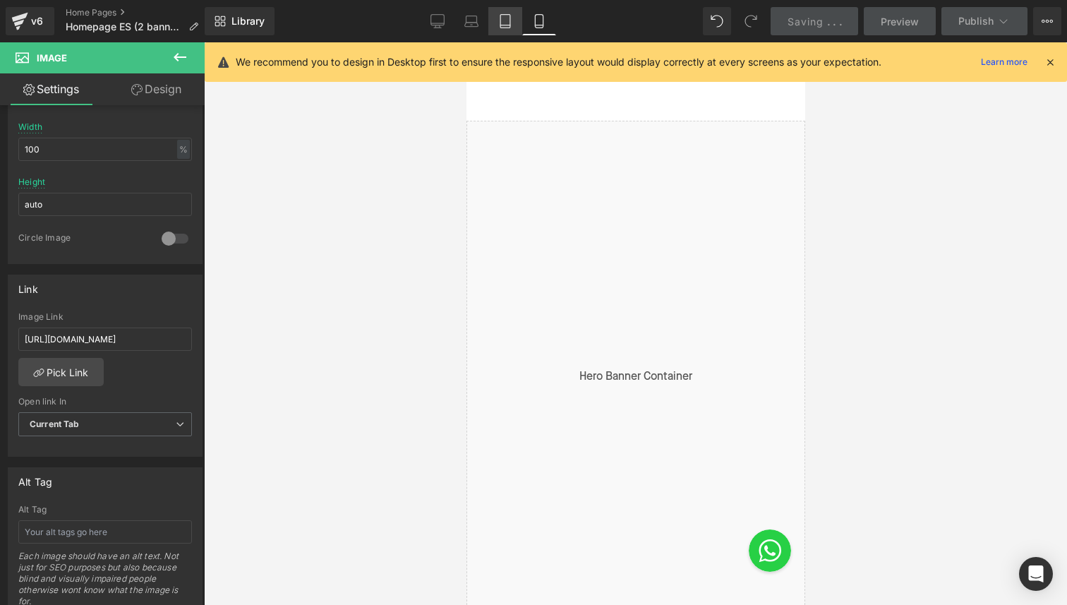
click at [514, 28] on link "Tablet" at bounding box center [505, 21] width 34 height 28
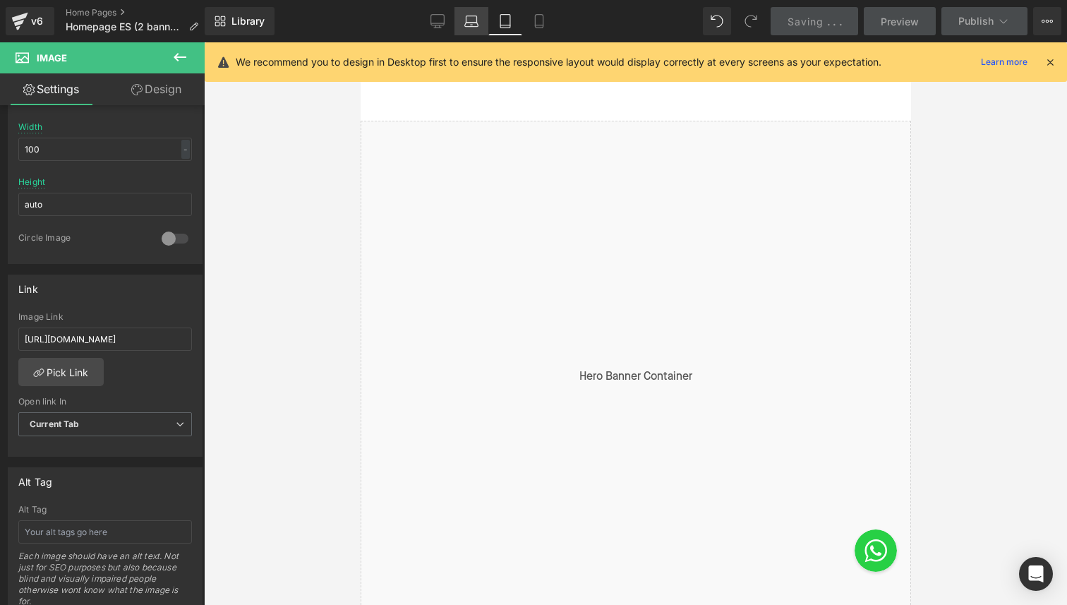
click at [466, 23] on icon at bounding box center [471, 21] width 14 height 14
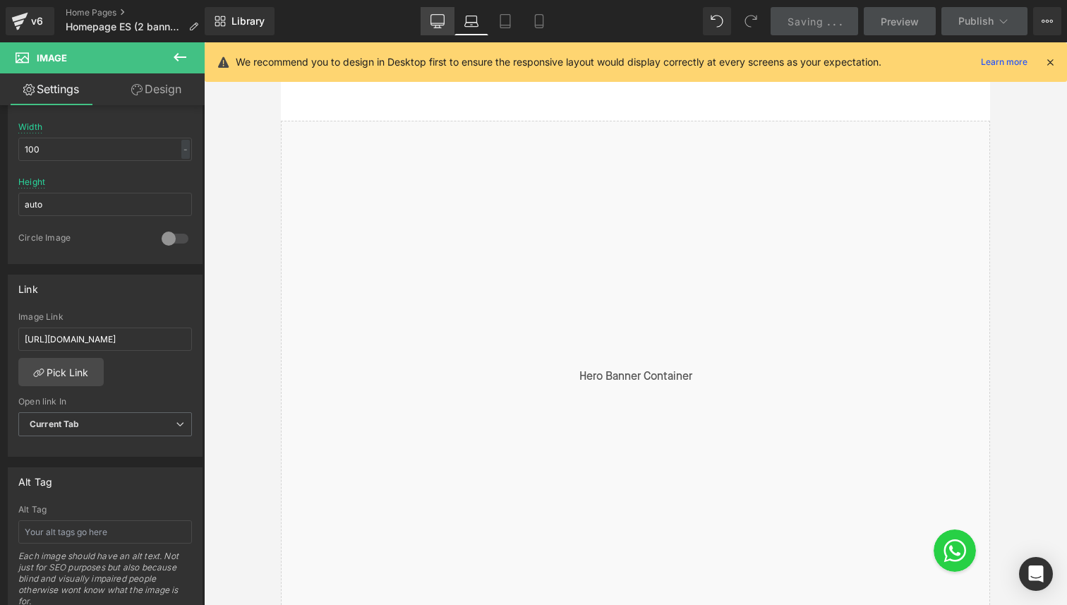
click at [433, 23] on icon at bounding box center [437, 23] width 13 height 0
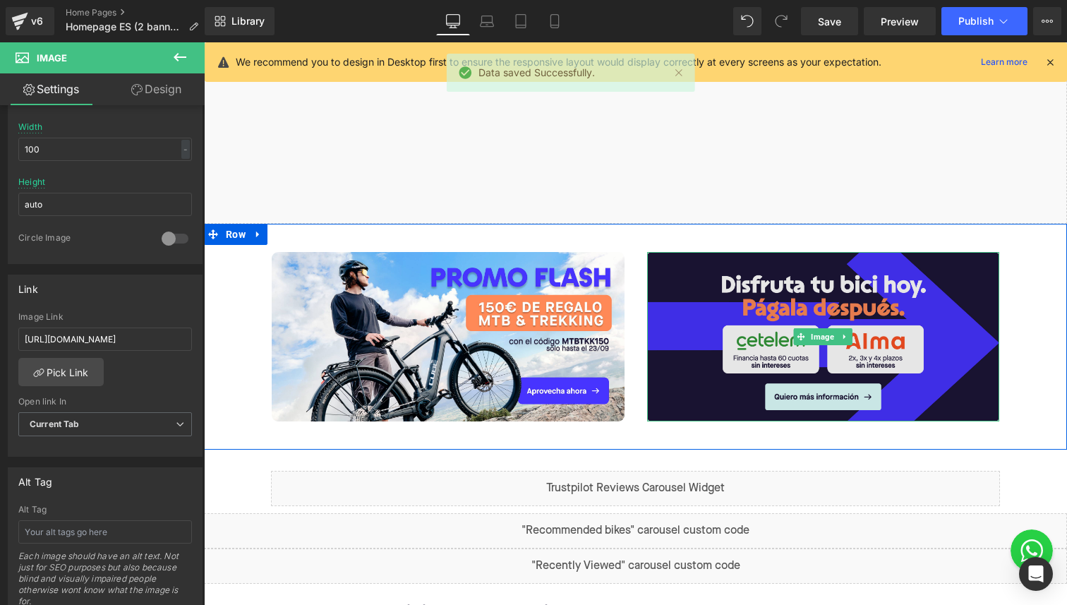
scroll to position [413, 0]
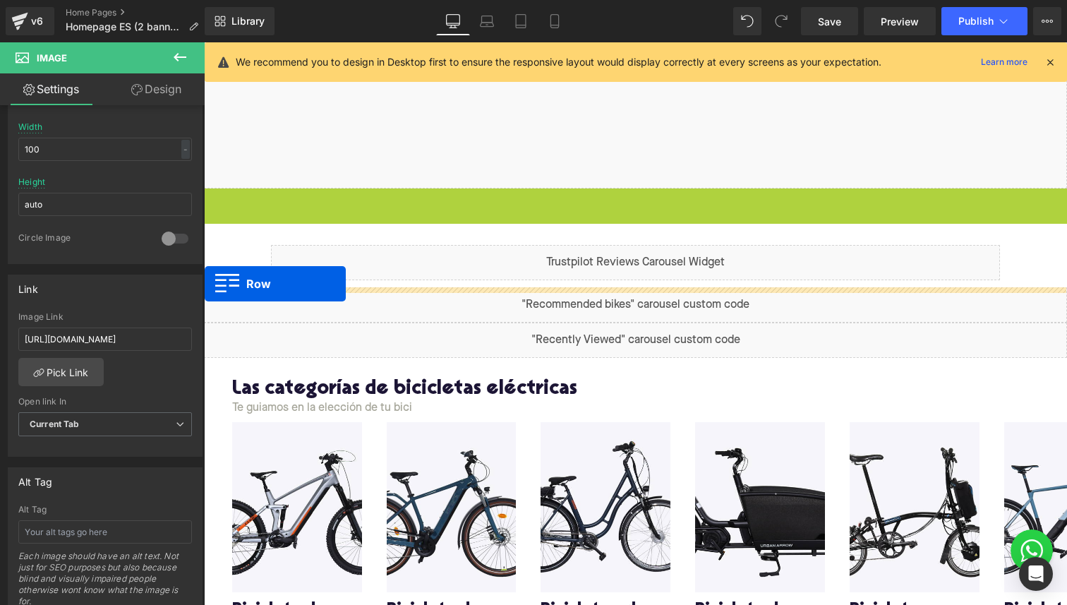
drag, startPoint x: 216, startPoint y: 196, endPoint x: 205, endPoint y: 285, distance: 89.6
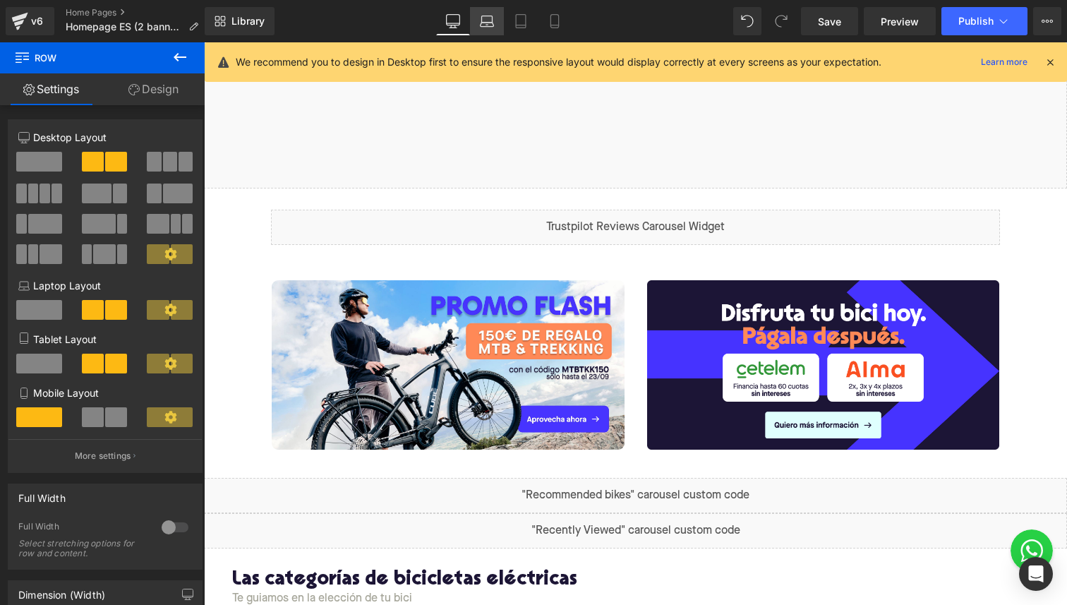
click at [485, 25] on icon at bounding box center [487, 21] width 14 height 14
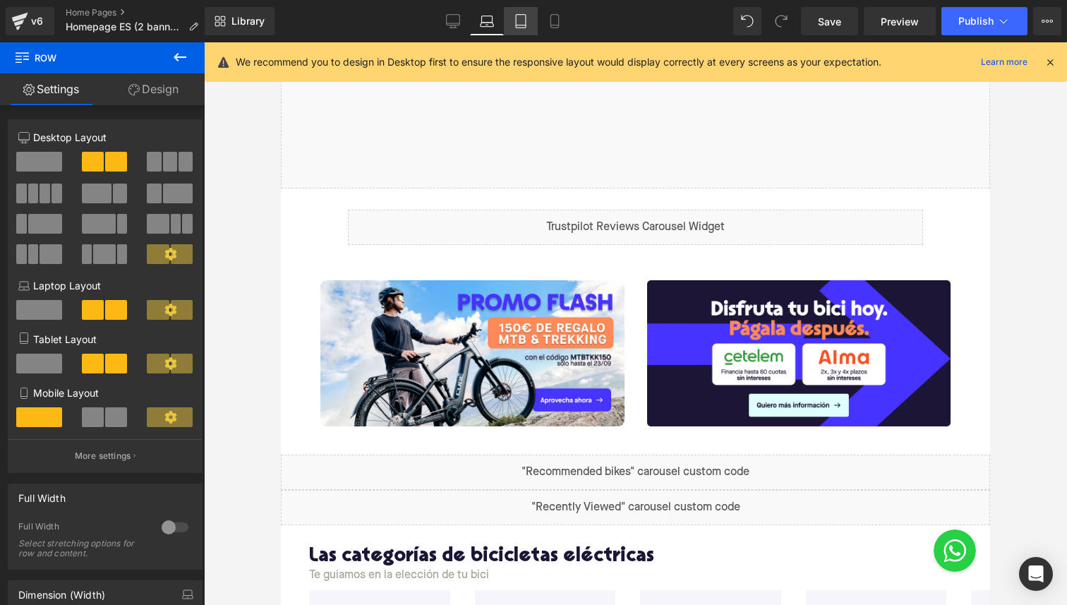
click at [521, 25] on icon at bounding box center [521, 25] width 10 height 0
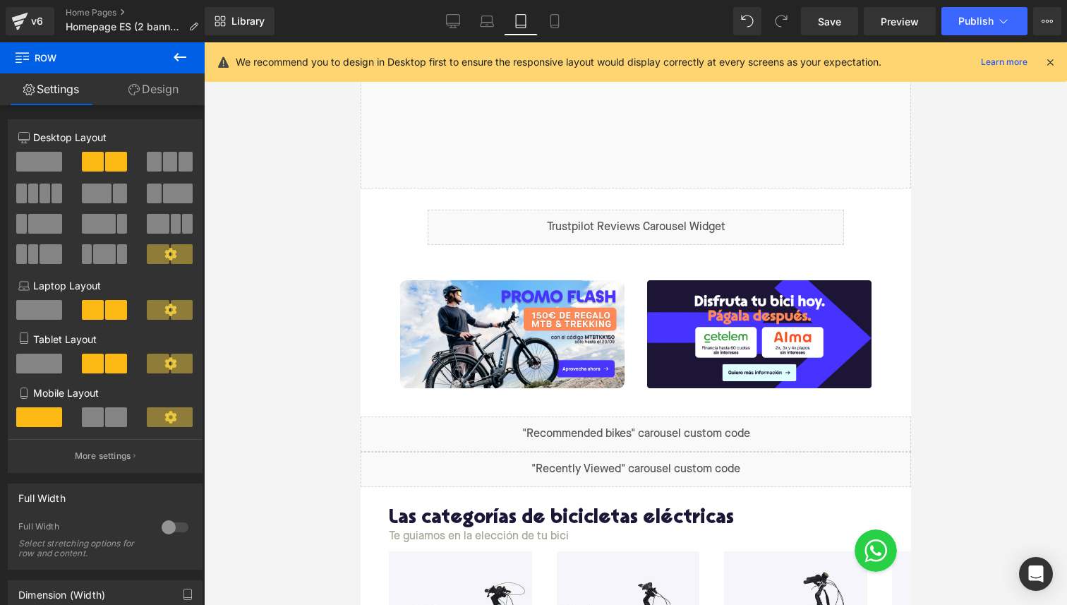
click at [580, 27] on div "Library Tablet Desktop Laptop Tablet Mobile Save Preview Publish Scheduled View…" at bounding box center [636, 21] width 862 height 28
click at [568, 24] on link "Mobile" at bounding box center [555, 21] width 34 height 28
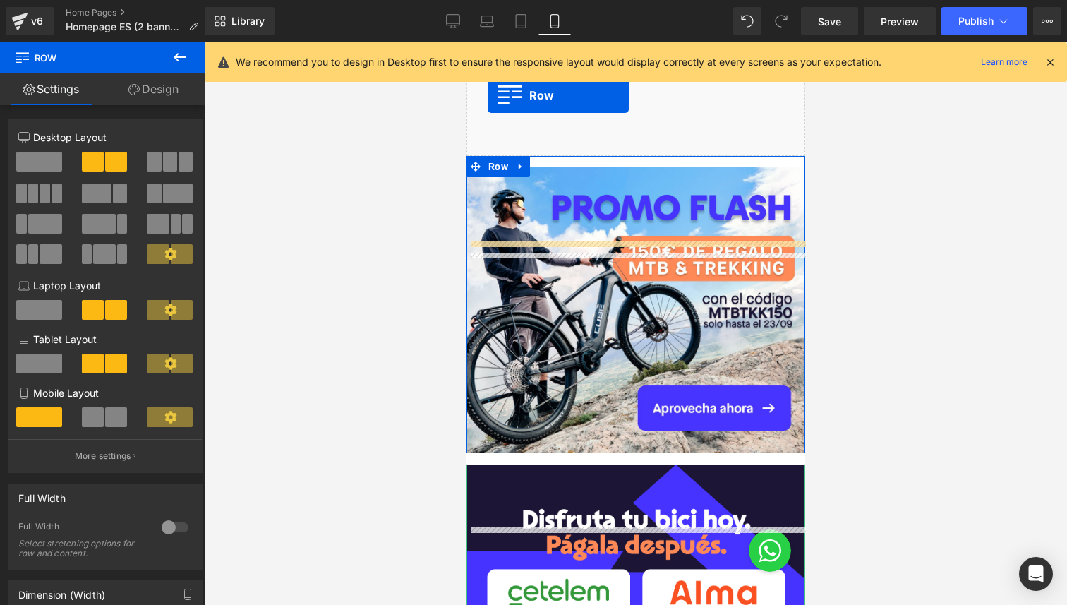
scroll to position [449, 0]
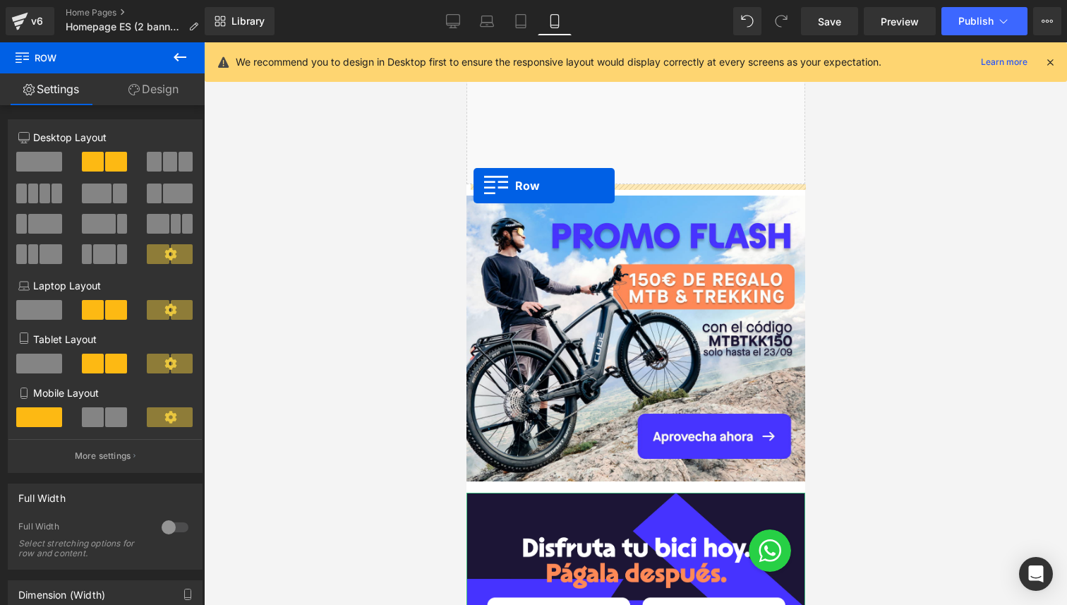
drag, startPoint x: 489, startPoint y: 271, endPoint x: 473, endPoint y: 186, distance: 86.9
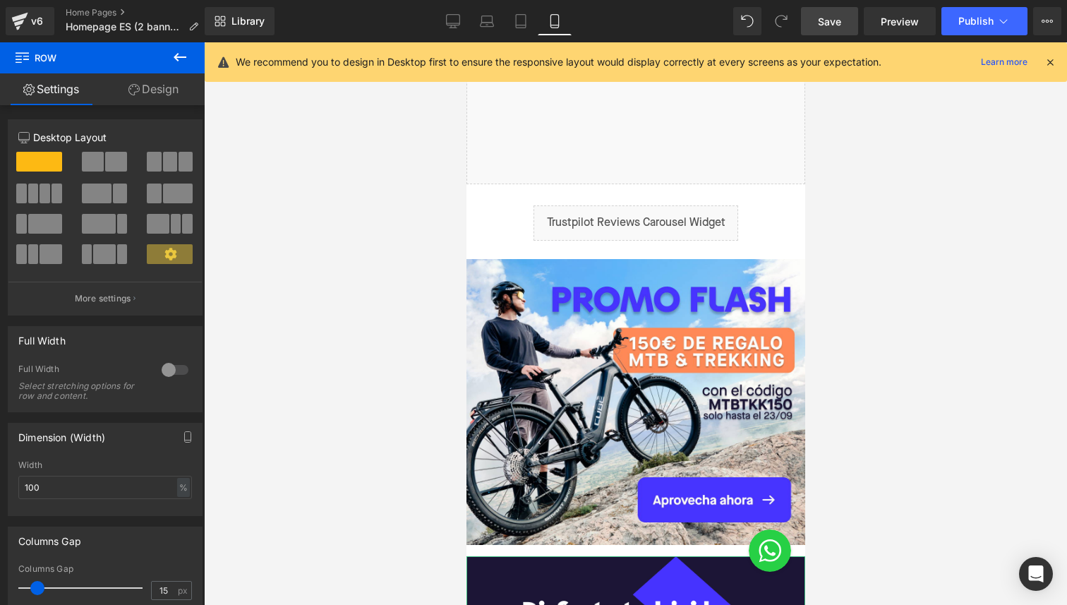
click at [822, 14] on span "Save" at bounding box center [829, 21] width 23 height 15
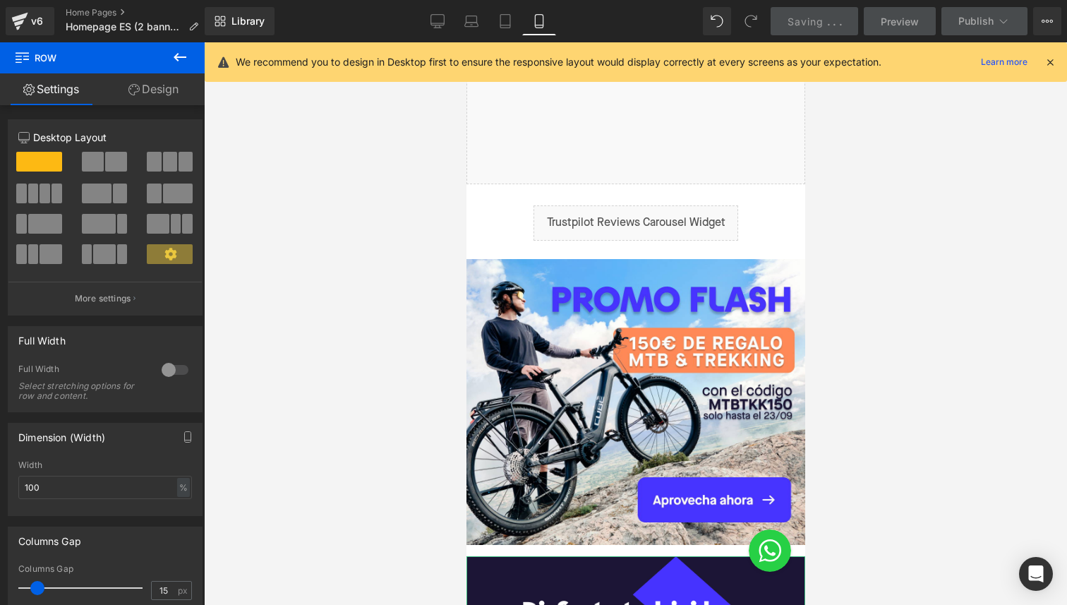
click at [883, 22] on span "Preview" at bounding box center [900, 21] width 38 height 15
click at [894, 24] on span "Preview" at bounding box center [900, 21] width 38 height 15
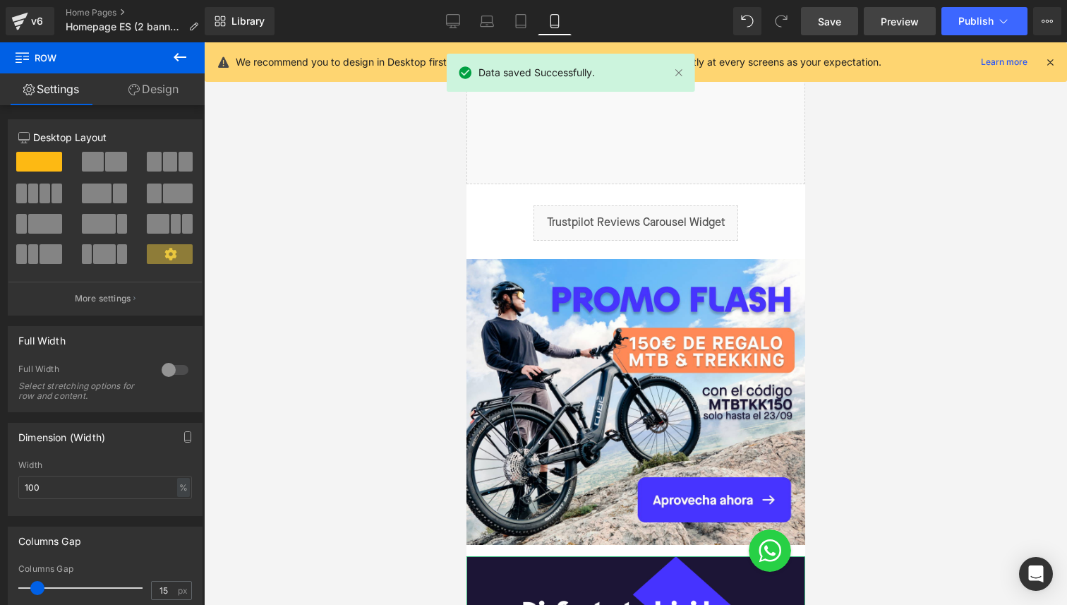
click at [879, 16] on link "Preview" at bounding box center [900, 21] width 72 height 28
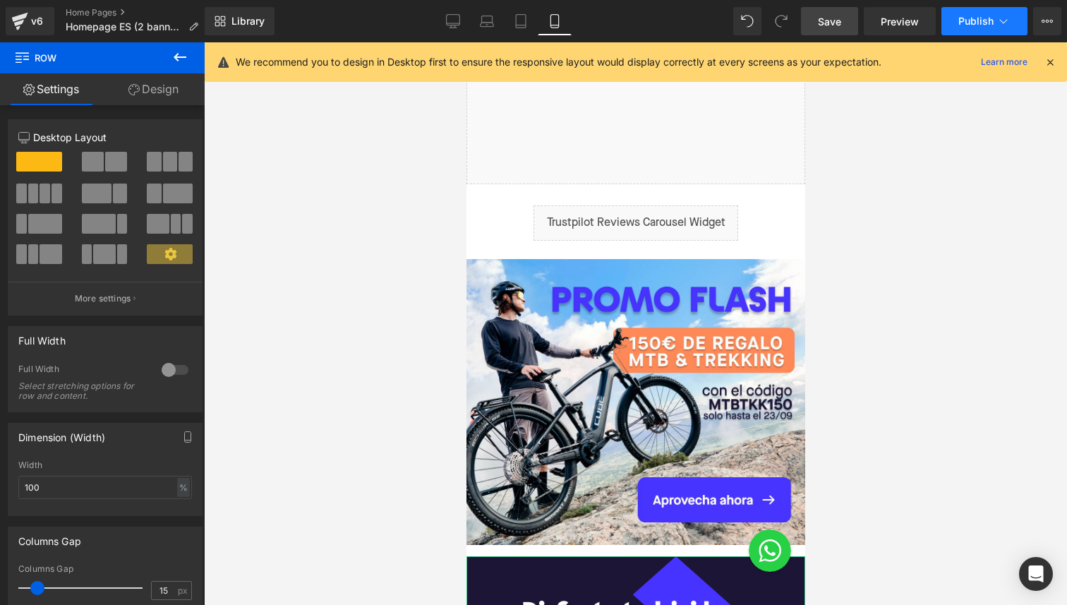
click at [955, 15] on button "Publish" at bounding box center [984, 21] width 86 height 28
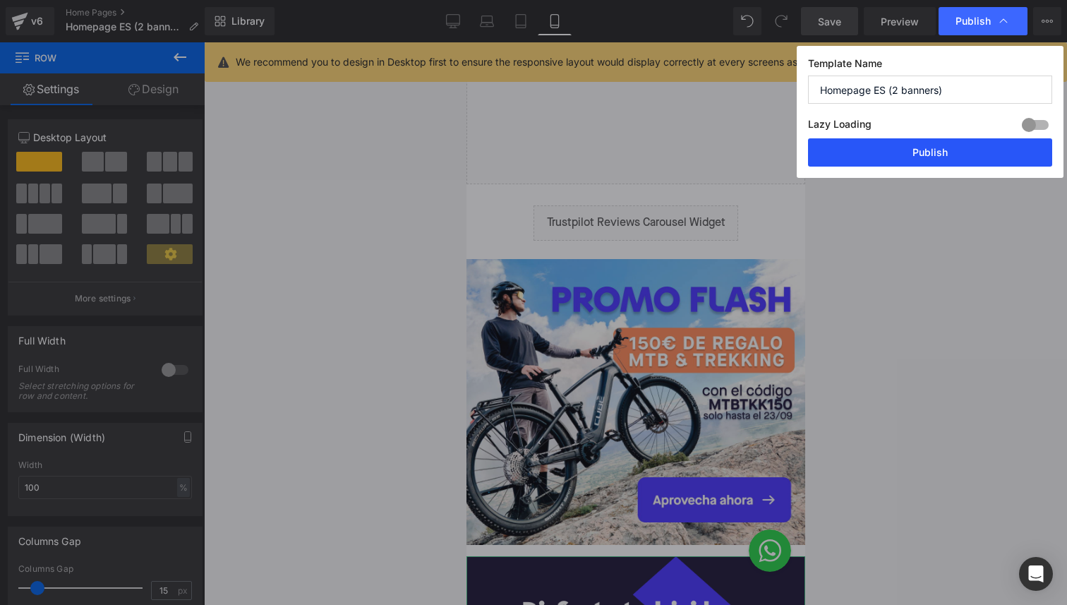
click at [865, 160] on button "Publish" at bounding box center [930, 152] width 244 height 28
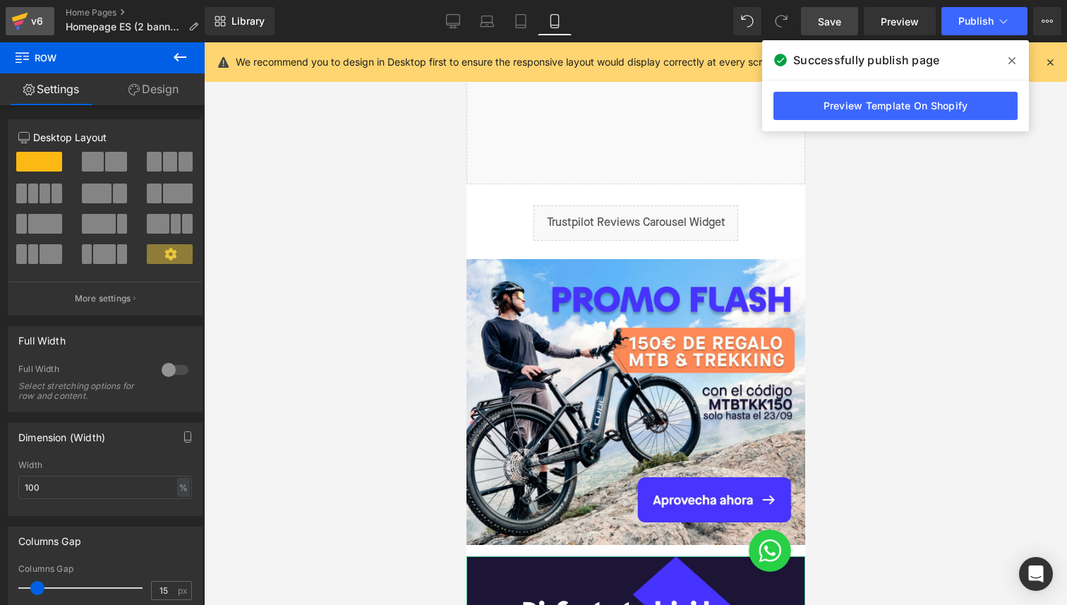
click at [25, 24] on icon at bounding box center [19, 21] width 17 height 35
